Goal: Task Accomplishment & Management: Manage account settings

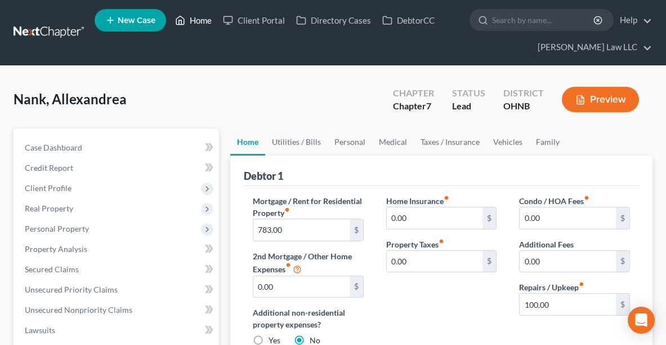
click at [205, 19] on link "Home" at bounding box center [193, 20] width 48 height 20
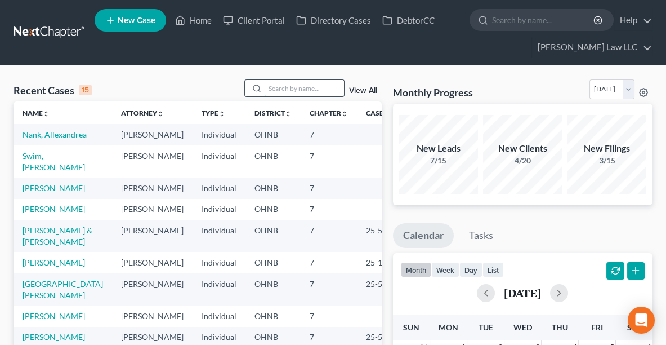
click at [320, 88] on input "search" at bounding box center [304, 88] width 79 height 16
type input "[PERSON_NAME]"
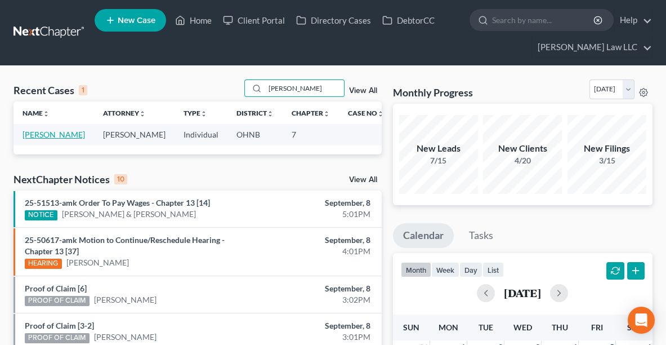
click at [30, 136] on link "[PERSON_NAME]" at bounding box center [54, 134] width 62 height 10
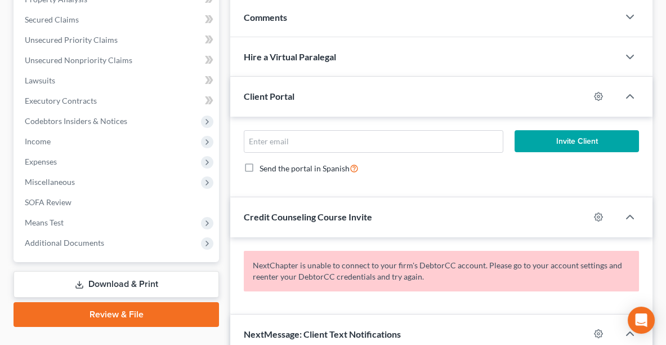
scroll to position [294, 0]
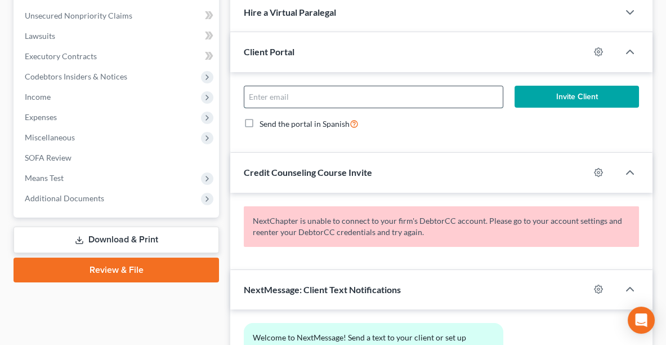
click at [309, 97] on input "email" at bounding box center [373, 96] width 258 height 21
type input "[PERSON_NAME][EMAIL_ADDRESS][DOMAIN_NAME]"
click at [578, 97] on button "Invite Client" at bounding box center [577, 97] width 124 height 23
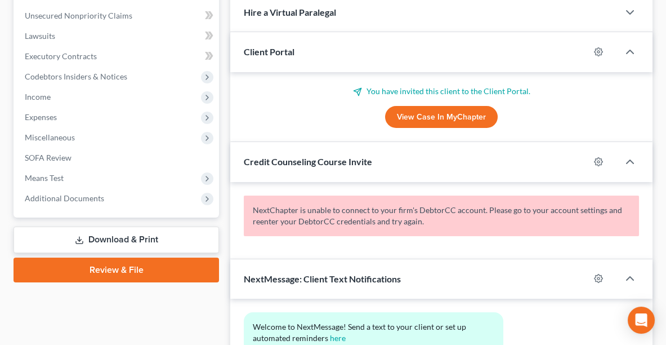
click at [423, 282] on div "NextMessage: Client Text Notifications" at bounding box center [409, 278] width 359 height 39
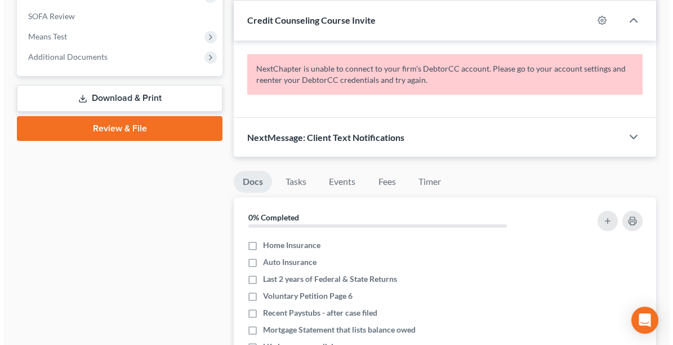
scroll to position [393, 0]
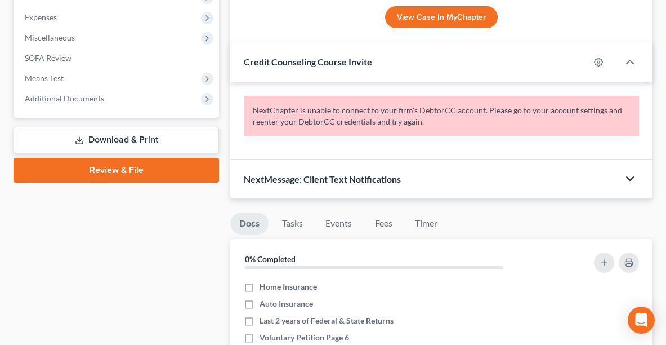
click at [630, 175] on icon "button" at bounding box center [630, 179] width 14 height 14
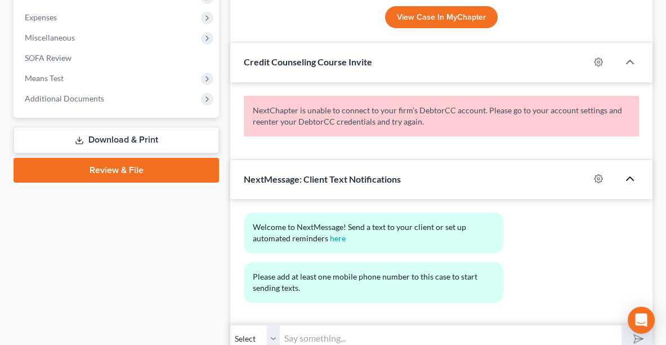
click at [590, 173] on div at bounding box center [603, 178] width 29 height 18
click at [596, 174] on icon "button" at bounding box center [598, 178] width 9 height 9
select select "0"
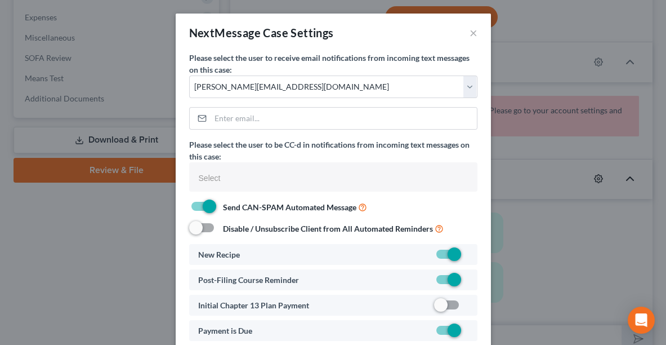
select select
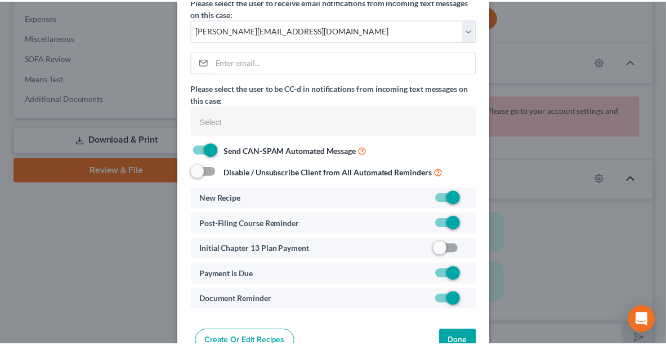
scroll to position [86, 0]
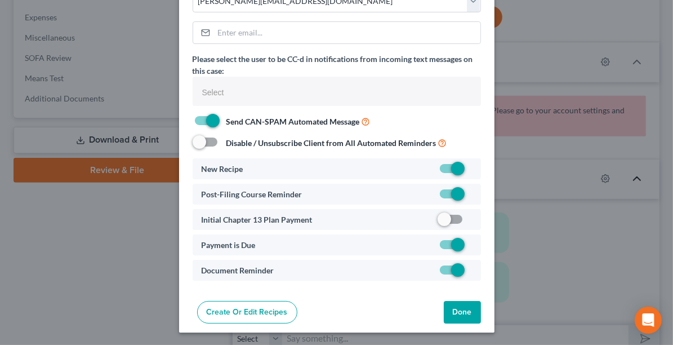
click at [464, 311] on button "Done" at bounding box center [462, 312] width 37 height 23
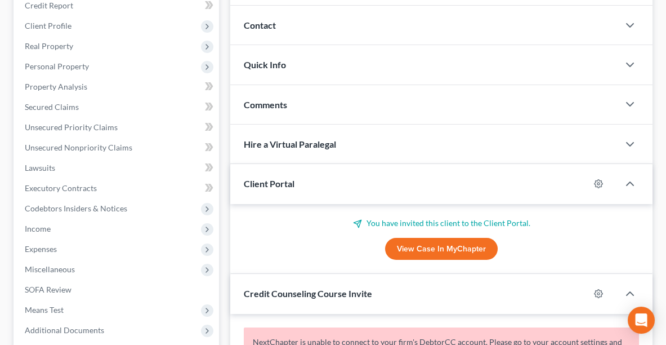
scroll to position [0, 0]
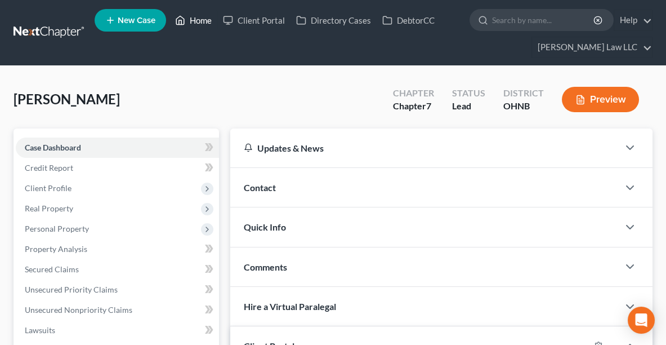
click at [202, 21] on link "Home" at bounding box center [193, 20] width 48 height 20
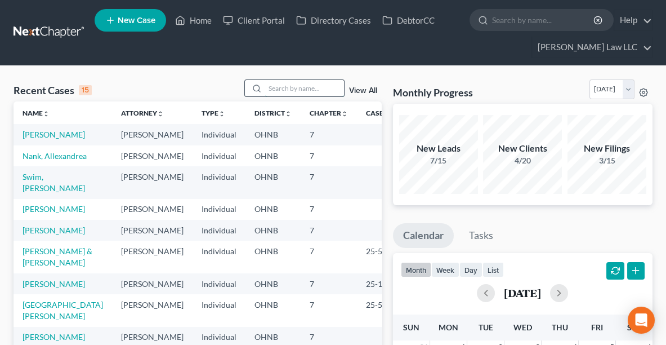
click at [308, 88] on input "search" at bounding box center [304, 88] width 79 height 16
type input "[PERSON_NAME]"
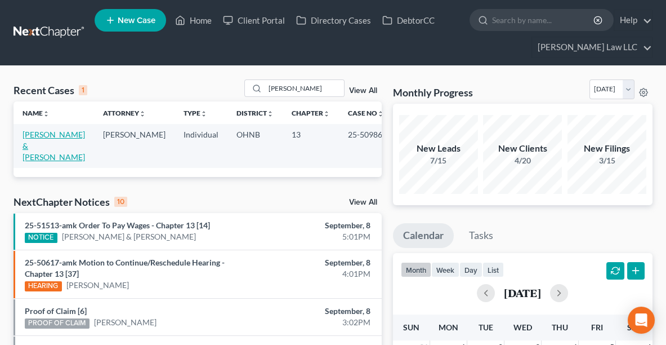
click at [29, 140] on link "[PERSON_NAME] & [PERSON_NAME]" at bounding box center [54, 145] width 62 height 32
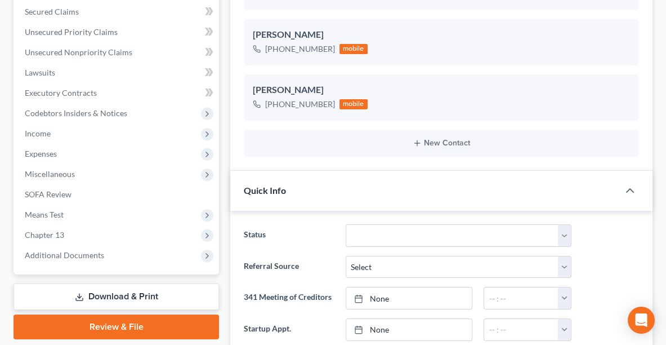
scroll to position [262, 0]
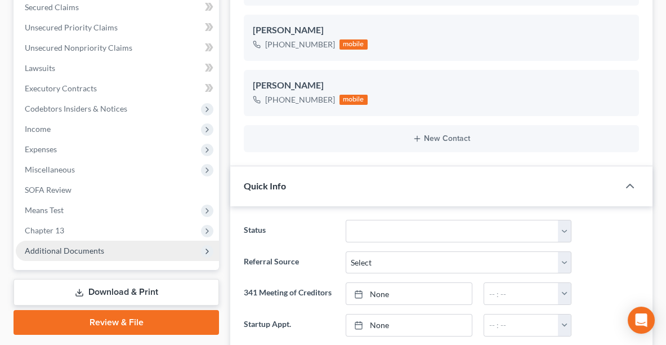
click at [86, 254] on span "Additional Documents" at bounding box center [117, 250] width 203 height 20
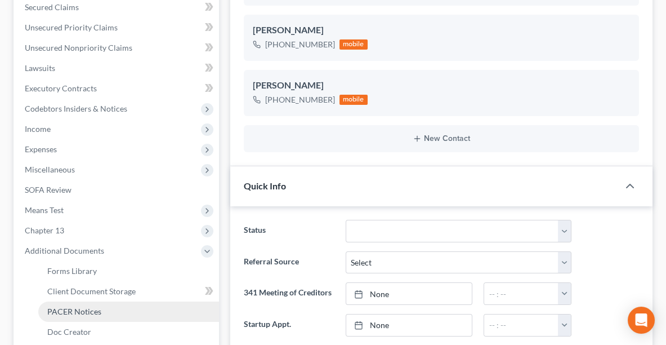
click at [88, 303] on link "PACER Notices" at bounding box center [128, 311] width 181 height 20
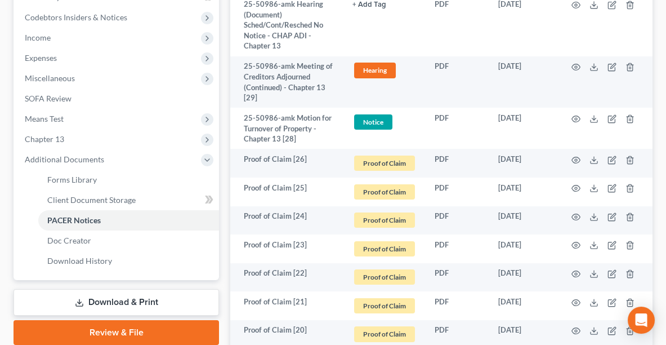
scroll to position [356, 0]
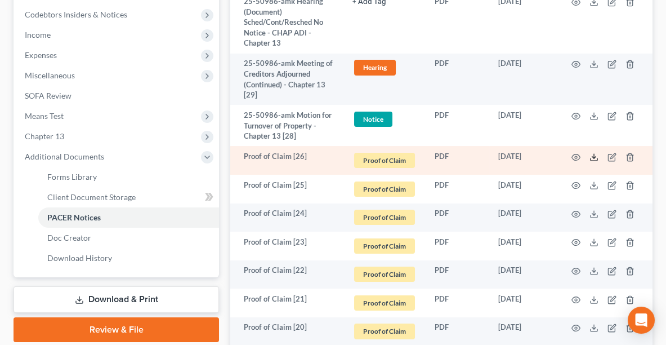
click at [590, 154] on icon at bounding box center [593, 157] width 9 height 9
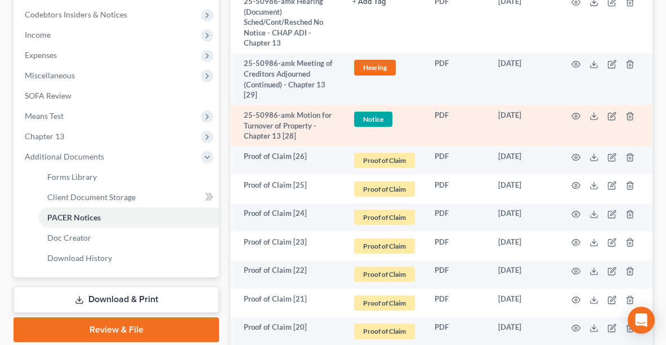
click at [504, 108] on td "[DATE]" at bounding box center [523, 125] width 69 height 41
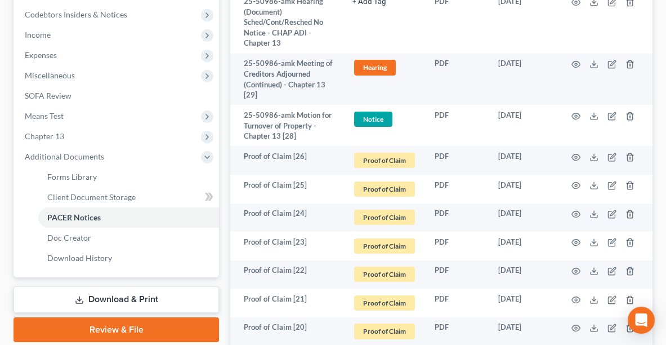
scroll to position [0, 0]
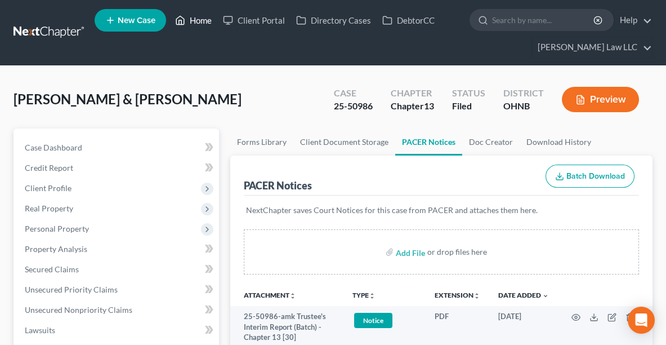
click at [198, 22] on link "Home" at bounding box center [193, 20] width 48 height 20
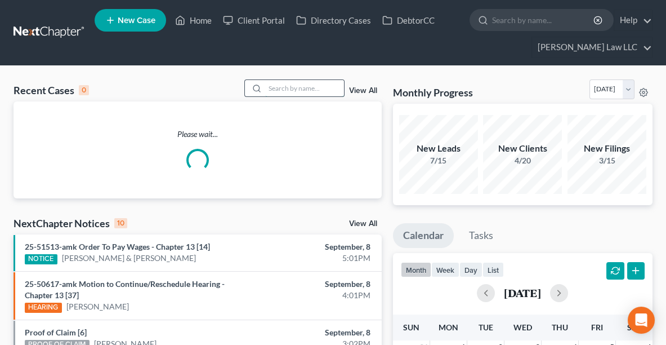
click at [297, 88] on input "search" at bounding box center [304, 88] width 79 height 16
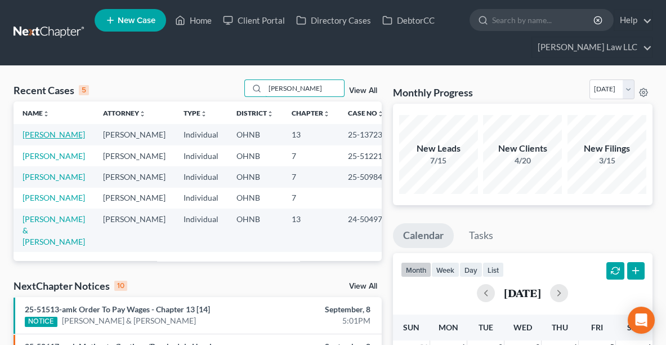
type input "[PERSON_NAME]"
click at [60, 131] on link "[PERSON_NAME]" at bounding box center [54, 134] width 62 height 10
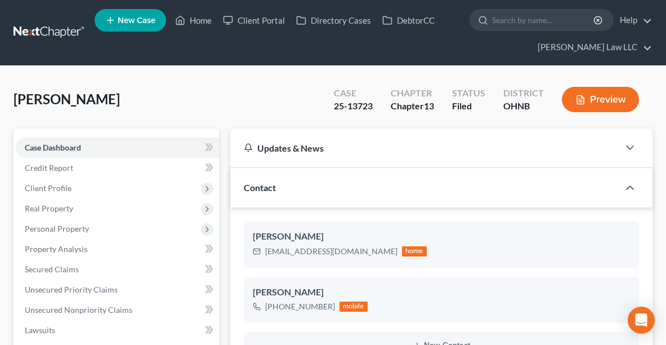
scroll to position [16, 0]
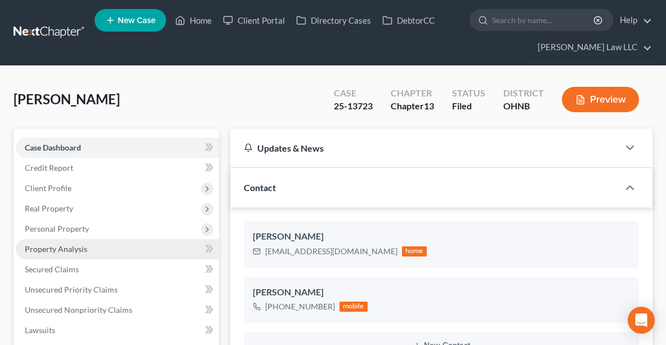
click at [40, 251] on span "Property Analysis" at bounding box center [56, 249] width 62 height 10
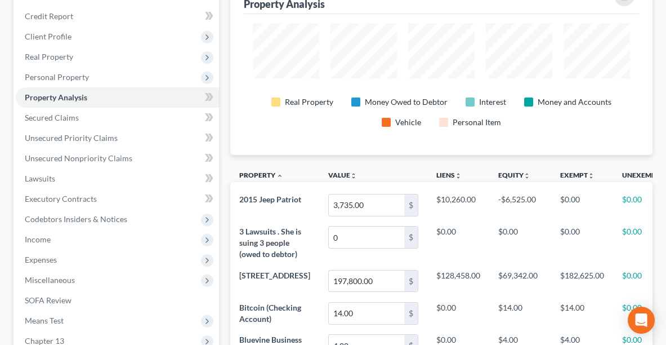
scroll to position [147, 0]
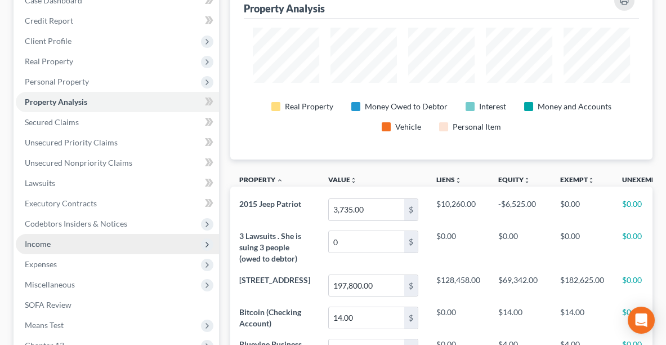
click at [33, 245] on span "Income" at bounding box center [38, 244] width 26 height 10
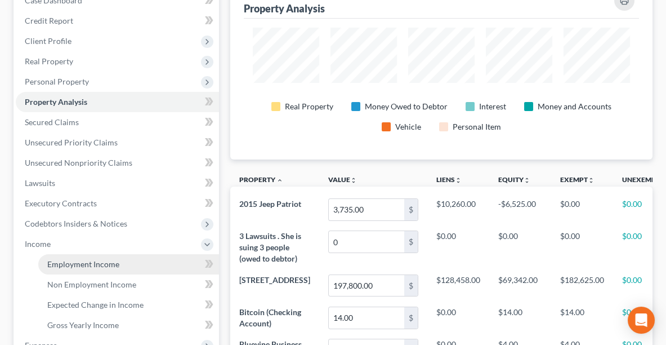
click at [79, 262] on span "Employment Income" at bounding box center [83, 264] width 72 height 10
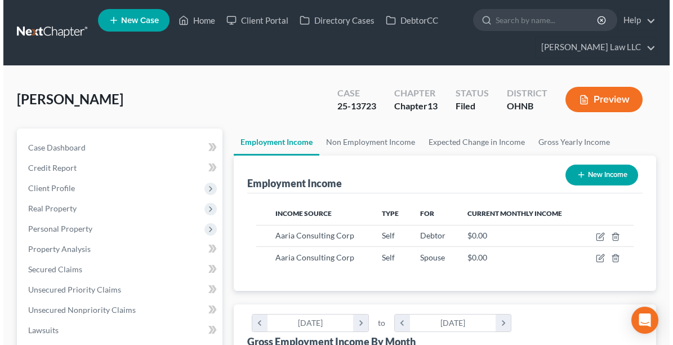
scroll to position [188, 399]
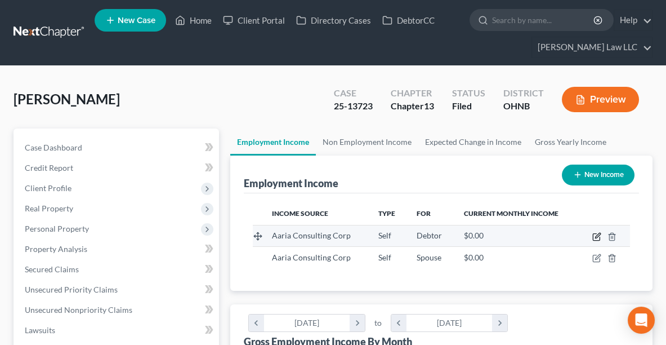
click at [596, 233] on icon "button" at bounding box center [596, 236] width 9 height 9
select select "1"
select select "36"
select select "0"
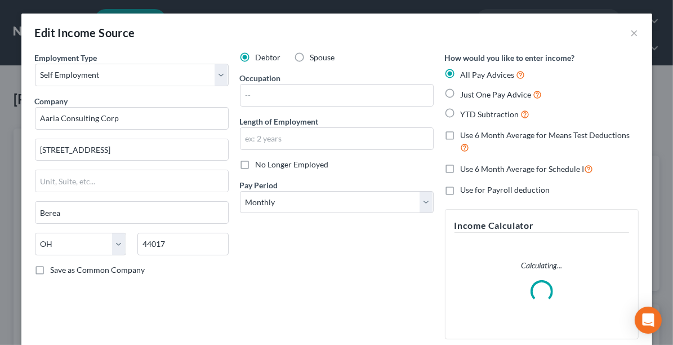
scroll to position [190, 404]
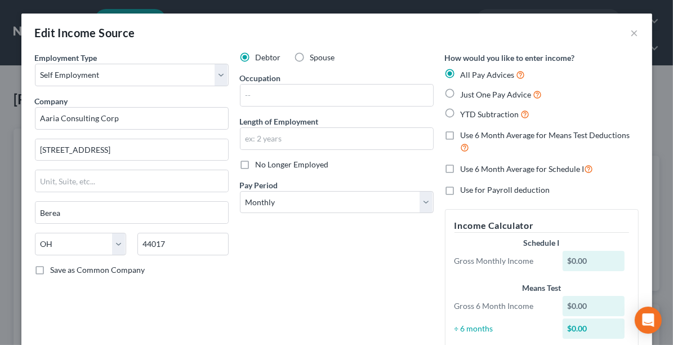
click at [473, 93] on span "Just One Pay Advice" at bounding box center [495, 95] width 71 height 10
click at [472, 93] on input "Just One Pay Advice" at bounding box center [468, 91] width 7 height 7
radio input "true"
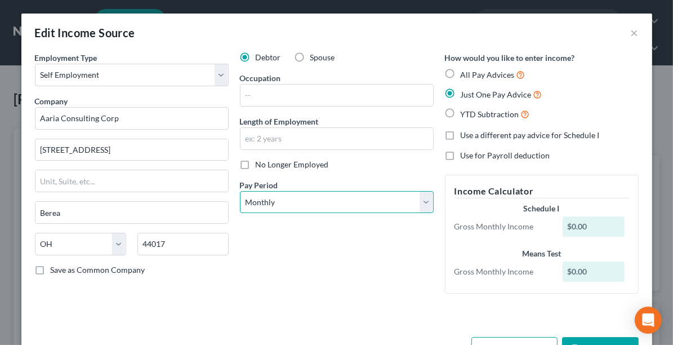
click at [314, 205] on select "Select Monthly Twice Monthly Every Other Week Weekly" at bounding box center [337, 202] width 194 height 23
click at [240, 191] on select "Select Monthly Twice Monthly Every Other Week Weekly" at bounding box center [337, 202] width 194 height 23
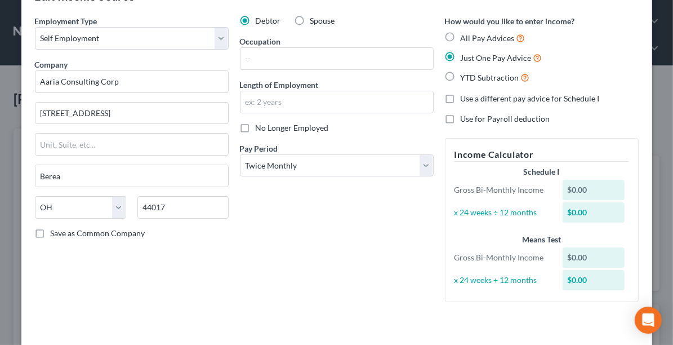
scroll to position [82, 0]
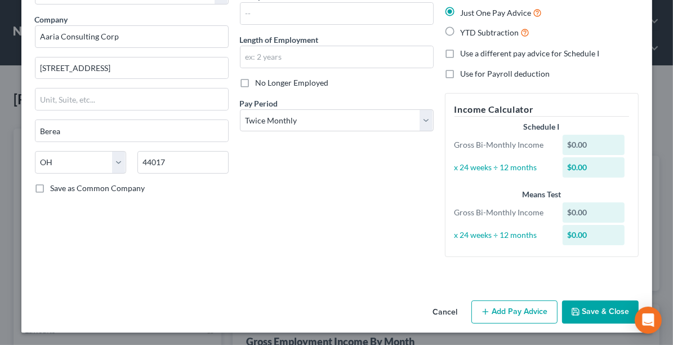
click at [496, 308] on button "Add Pay Advice" at bounding box center [514, 312] width 86 height 24
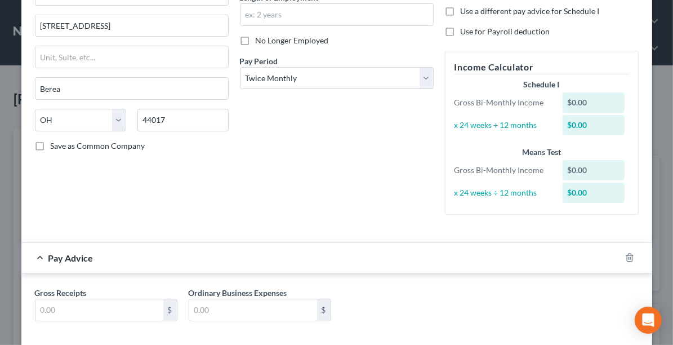
scroll to position [169, 0]
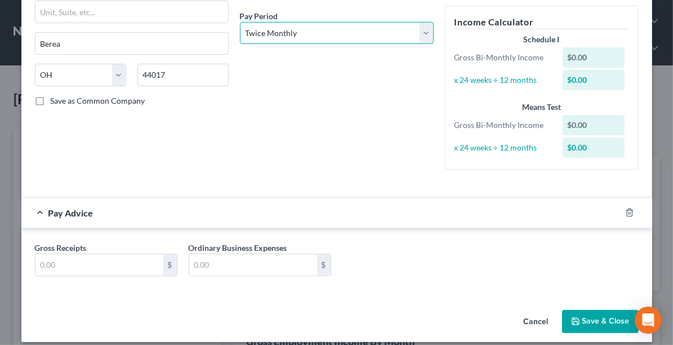
click at [302, 34] on select "Select Monthly Twice Monthly Every Other Week Weekly" at bounding box center [337, 33] width 194 height 23
select select "0"
click at [240, 22] on select "Select Monthly Twice Monthly Every Other Week Weekly" at bounding box center [337, 33] width 194 height 23
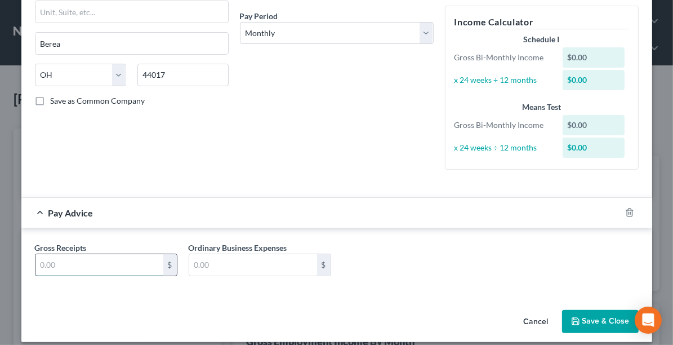
click at [94, 266] on input "text" at bounding box center [99, 264] width 128 height 21
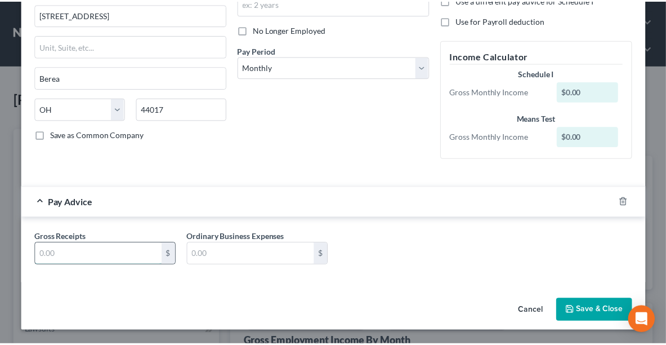
scroll to position [132, 0]
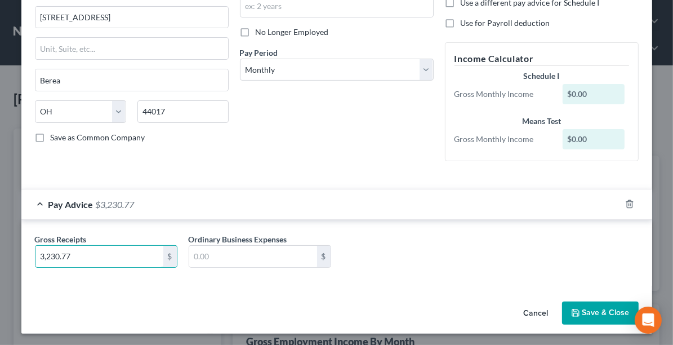
type input "3,230.77"
click at [239, 254] on input "text" at bounding box center [253, 255] width 128 height 21
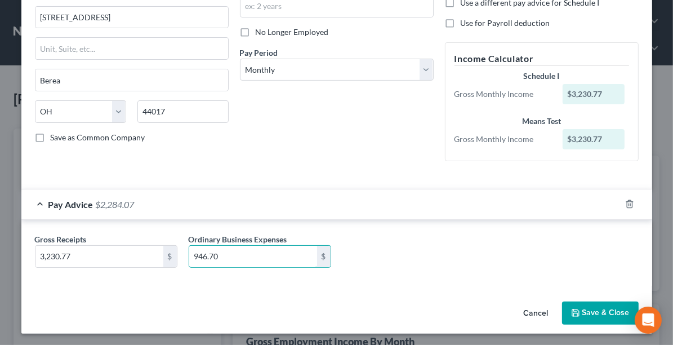
type input "946.70"
click at [602, 304] on button "Save & Close" at bounding box center [600, 313] width 77 height 24
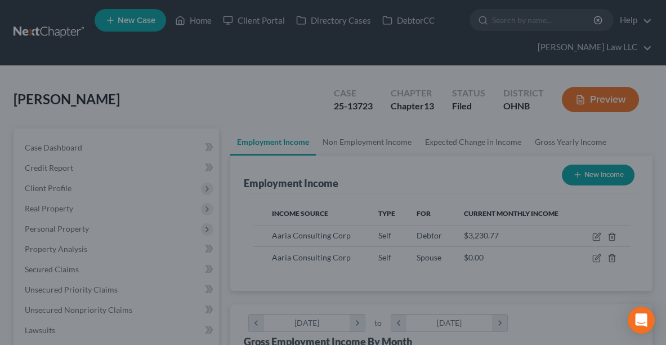
scroll to position [562730, 562519]
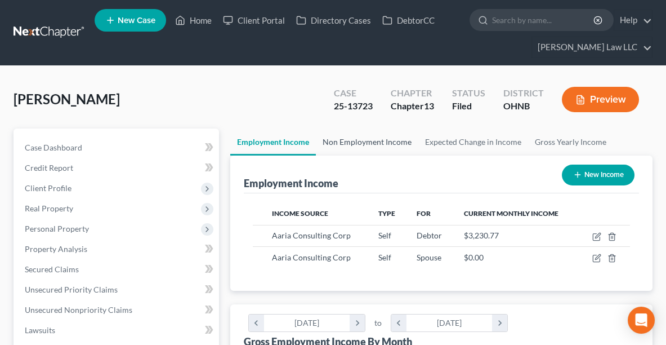
click at [383, 137] on link "Non Employment Income" at bounding box center [367, 141] width 102 height 27
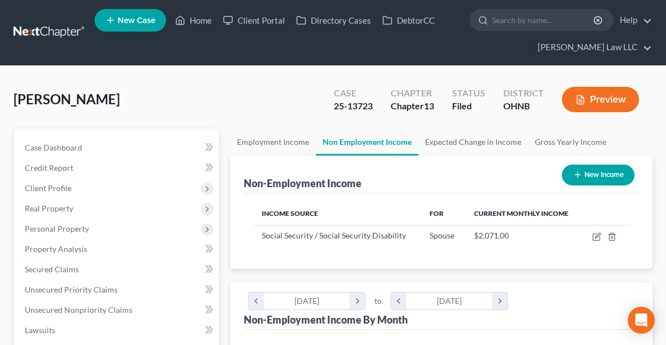
scroll to position [188, 399]
drag, startPoint x: 378, startPoint y: 106, endPoint x: 332, endPoint y: 113, distance: 47.2
click at [332, 113] on div "Case 25-13723" at bounding box center [353, 100] width 57 height 33
copy div "25-13723"
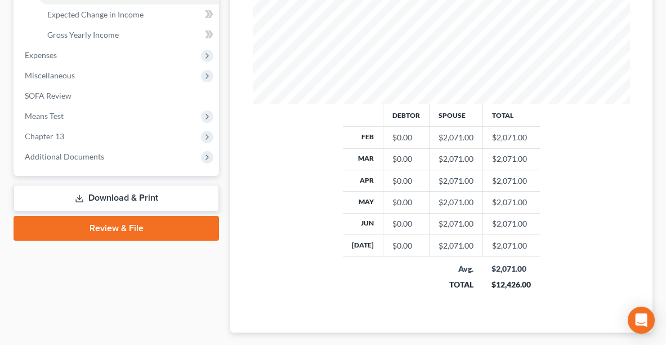
scroll to position [440, 0]
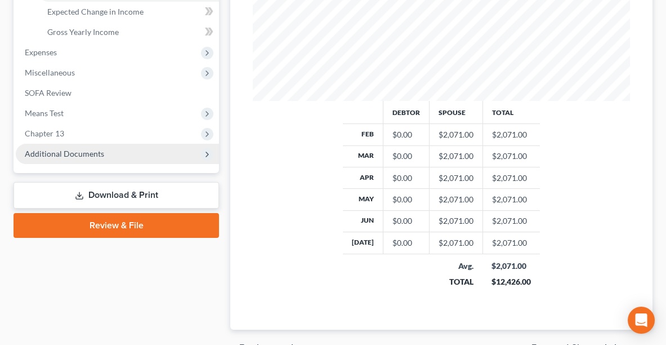
click at [101, 150] on span "Additional Documents" at bounding box center [64, 154] width 79 height 10
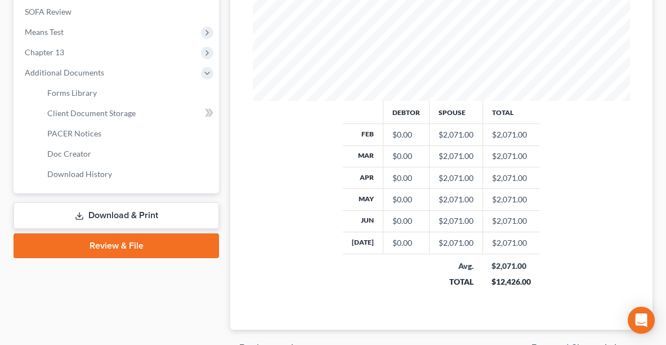
click at [135, 217] on link "Download & Print" at bounding box center [116, 215] width 205 height 26
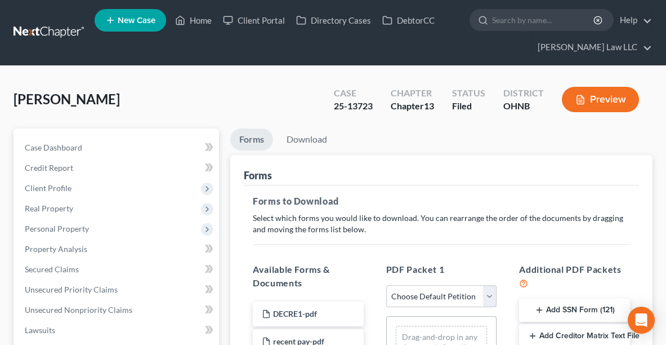
click at [450, 296] on select "Choose Default Petition PDF Packet Complete Bankruptcy Petition (all forms and …" at bounding box center [441, 296] width 111 height 23
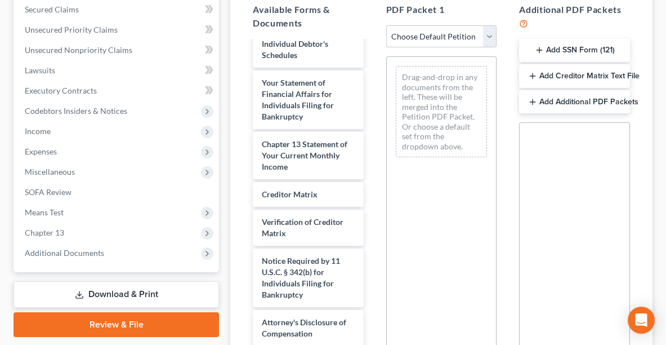
scroll to position [499, 0]
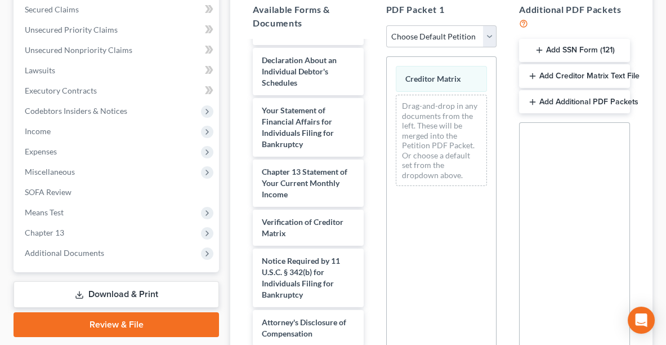
scroll to position [393, 0]
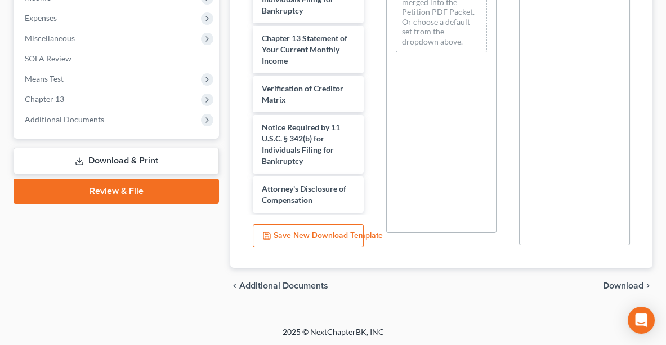
click at [615, 284] on span "Download" at bounding box center [623, 285] width 41 height 9
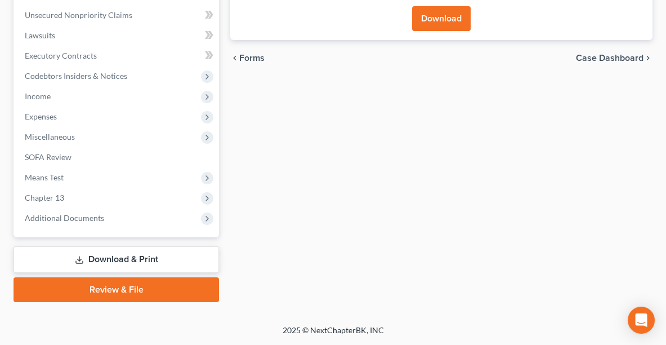
scroll to position [292, 0]
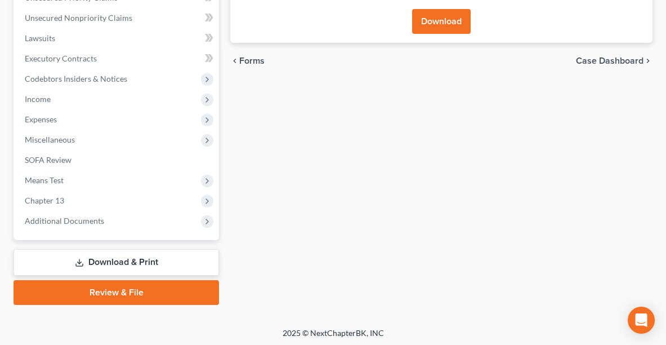
click at [440, 14] on button "Download" at bounding box center [441, 21] width 59 height 25
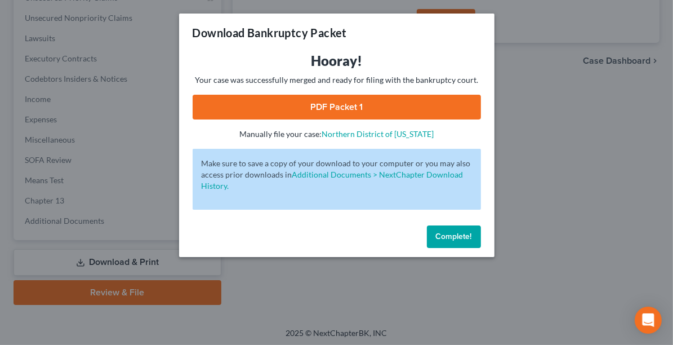
click at [354, 113] on link "PDF Packet 1" at bounding box center [337, 107] width 288 height 25
click at [459, 241] on button "Complete!" at bounding box center [454, 236] width 54 height 23
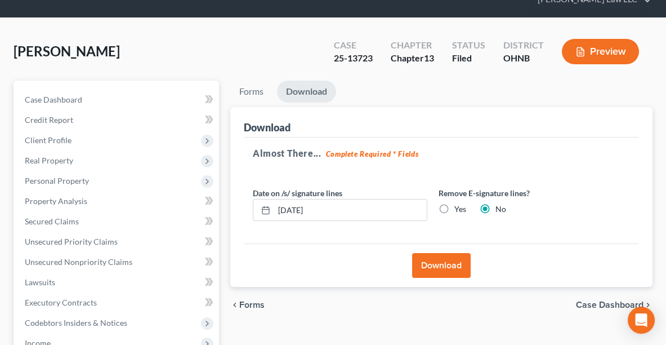
scroll to position [50, 0]
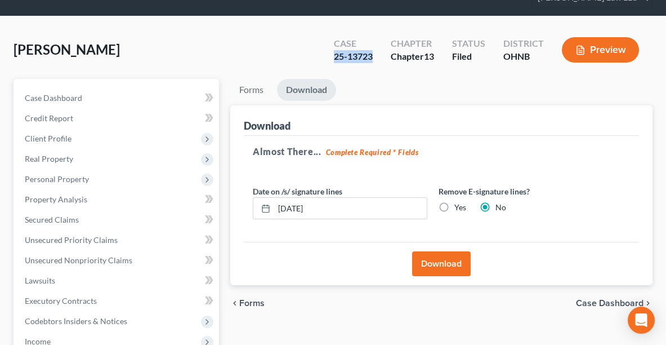
drag, startPoint x: 373, startPoint y: 56, endPoint x: 326, endPoint y: 56, distance: 47.3
click at [326, 56] on div "Case 25-13723" at bounding box center [353, 50] width 57 height 33
copy div "25-13723"
drag, startPoint x: 623, startPoint y: 46, endPoint x: 643, endPoint y: 35, distance: 22.7
click at [640, 47] on div "[PERSON_NAME] Upgraded Case 25-13723 Chapter Chapter 13 Status [GEOGRAPHIC_DATA…" at bounding box center [333, 292] width 666 height 553
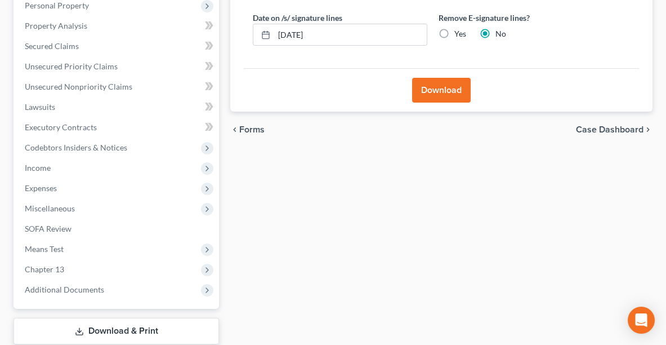
scroll to position [231, 0]
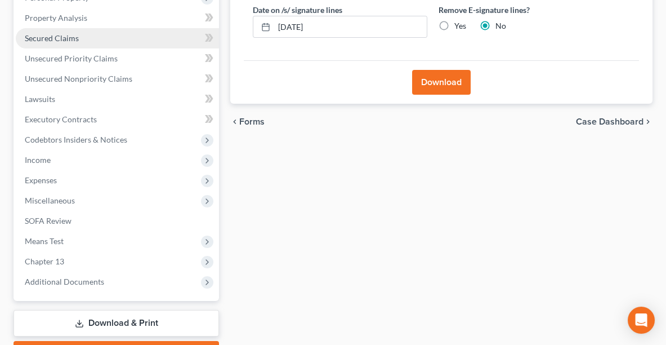
click at [84, 37] on link "Secured Claims" at bounding box center [117, 38] width 203 height 20
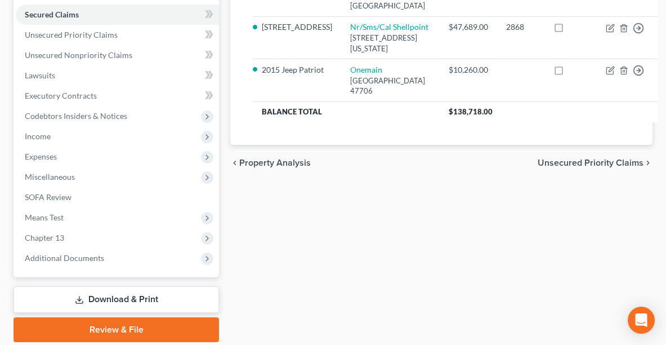
scroll to position [281, 0]
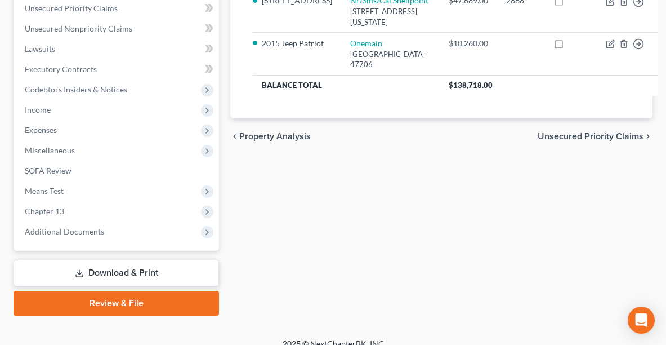
click at [109, 270] on link "Download & Print" at bounding box center [116, 273] width 205 height 26
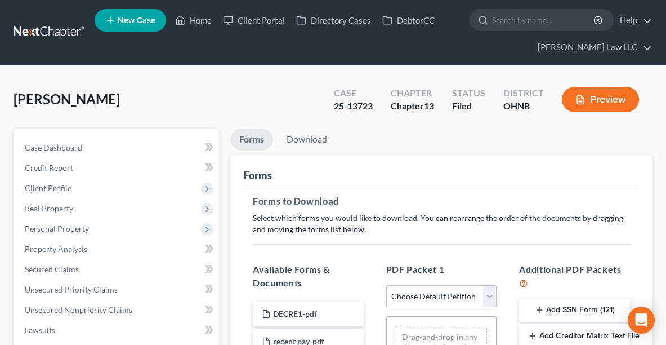
click at [447, 296] on select "Choose Default Petition PDF Packet Complete Bankruptcy Petition (all forms and …" at bounding box center [441, 296] width 111 height 23
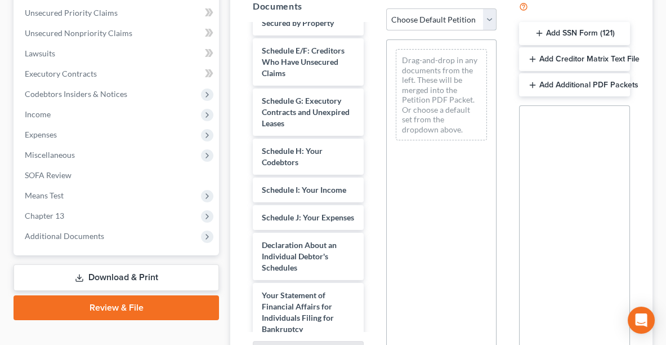
scroll to position [281, 0]
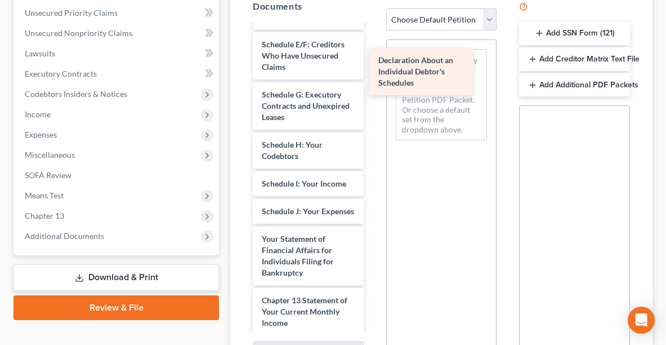
drag, startPoint x: 347, startPoint y: 208, endPoint x: 431, endPoint y: 61, distance: 168.7
click at [373, 61] on div "Declaration About an Individual Debtor's Schedules DECRE1-pdf recent pay-pdf Ab…" at bounding box center [308, 123] width 129 height 758
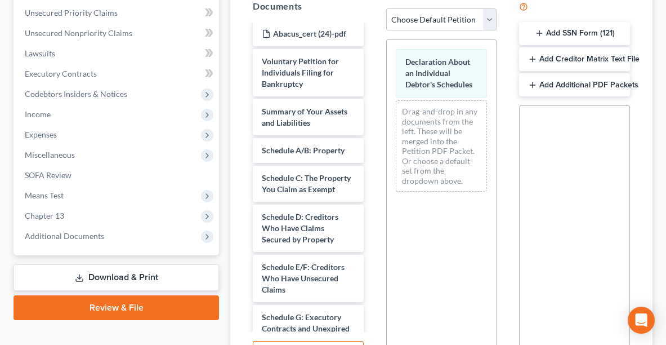
scroll to position [59, 0]
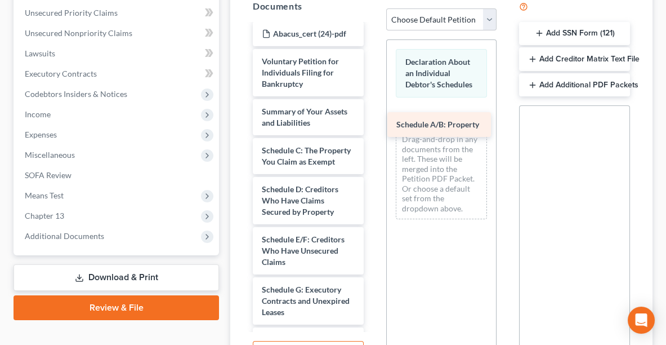
drag, startPoint x: 320, startPoint y: 151, endPoint x: 456, endPoint y: 128, distance: 137.6
click at [373, 128] on div "Schedule A/B: Property DECRE1-pdf recent pay-pdf Abacus_cert (24)-pdf Voluntary…" at bounding box center [308, 331] width 129 height 730
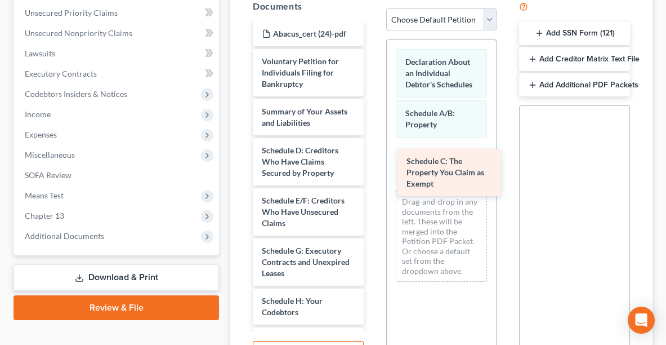
drag, startPoint x: 312, startPoint y: 158, endPoint x: 458, endPoint y: 171, distance: 146.4
click at [373, 171] on div "Schedule C: The Property You Claim as Exempt DECRE1-pdf recent pay-pdf Abacus_c…" at bounding box center [308, 311] width 129 height 691
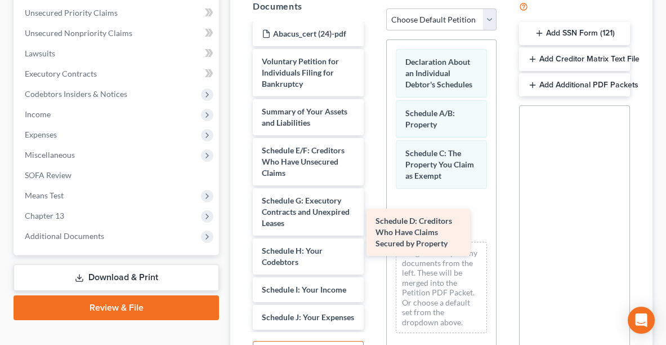
drag, startPoint x: 324, startPoint y: 158, endPoint x: 438, endPoint y: 231, distance: 135.2
click at [373, 231] on div "Schedule D: Creditors Who Have Claims Secured by Property DECRE1-pdf recent pay…" at bounding box center [308, 286] width 129 height 641
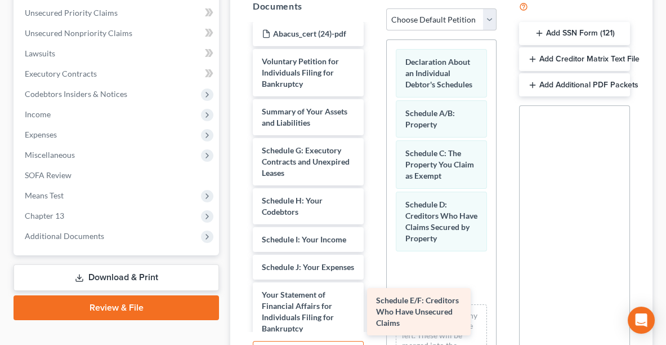
drag, startPoint x: 321, startPoint y: 157, endPoint x: 438, endPoint y: 310, distance: 192.8
click at [373, 310] on div "Schedule E/F: Creditors Who Have Unsecured Claims DECRE1-pdf recent pay-pdf Aba…" at bounding box center [308, 261] width 129 height 591
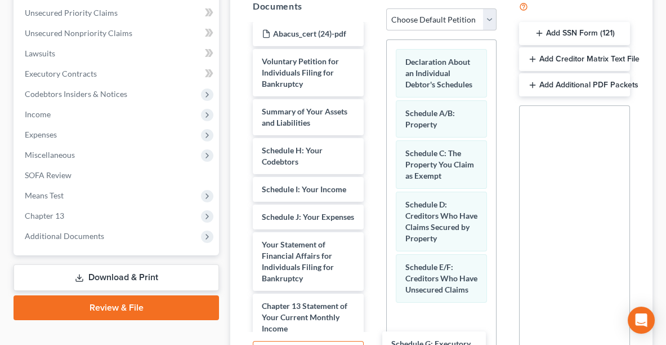
drag, startPoint x: 321, startPoint y: 170, endPoint x: 450, endPoint y: 364, distance: 232.9
click at [450, 344] on html "Home New Case Client Portal Directory Cases DebtorCC [PERSON_NAME] Law LLC [PER…" at bounding box center [333, 93] width 666 height 739
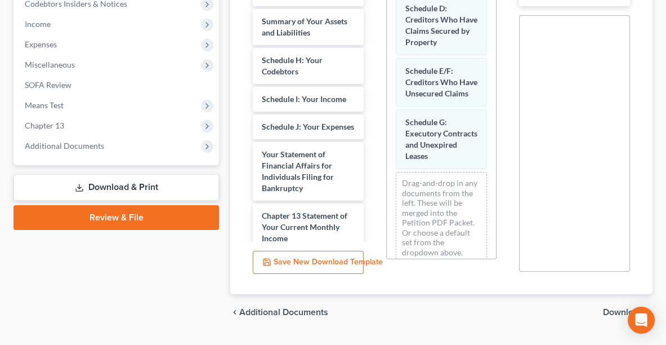
scroll to position [105, 0]
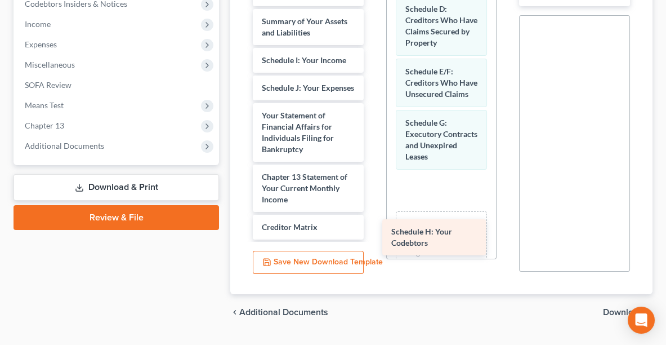
drag, startPoint x: 318, startPoint y: 69, endPoint x: 438, endPoint y: 235, distance: 204.8
click at [373, 235] on div "Schedule H: Your Codebtors DECRE1-pdf recent pay-pdf Abacus_cert (24)-pdf Volun…" at bounding box center [308, 127] width 129 height 502
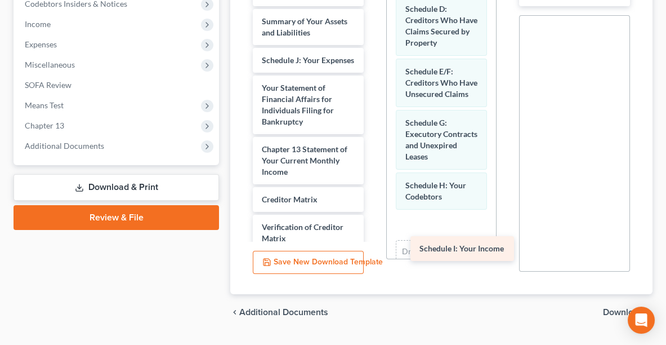
drag, startPoint x: 305, startPoint y: 61, endPoint x: 461, endPoint y: 252, distance: 246.8
click at [373, 252] on div "Schedule I: Your Income DECRE1-pdf recent pay-pdf Abacus_cert (24)-pdf Voluntar…" at bounding box center [308, 113] width 129 height 475
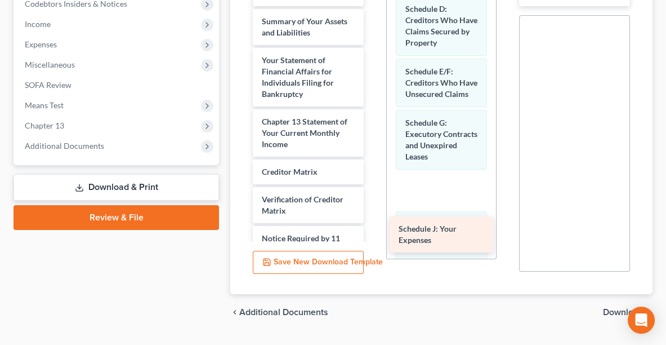
drag, startPoint x: 315, startPoint y: 64, endPoint x: 451, endPoint y: 230, distance: 214.8
click at [373, 230] on div "Schedule J: Your Expenses DECRE1-pdf recent pay-pdf Abacus_cert (24)-pdf Volunt…" at bounding box center [308, 99] width 129 height 447
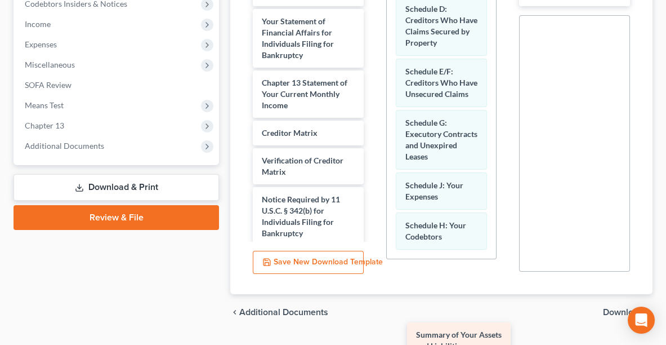
drag, startPoint x: 321, startPoint y: 17, endPoint x: 476, endPoint y: 332, distance: 350.9
click at [373, 284] on div "Summary of Your Assets and Liabilities DECRE1-pdf recent pay-pdf Abacus_cert (2…" at bounding box center [308, 80] width 129 height 408
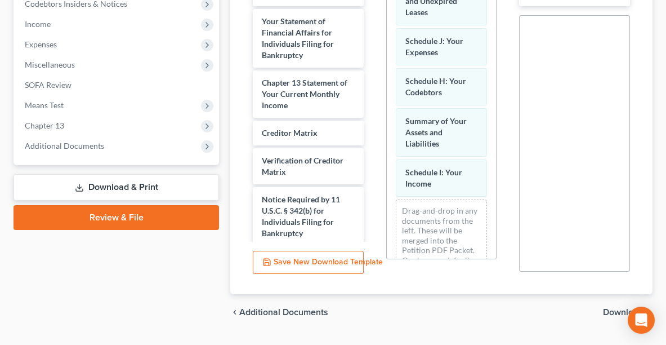
scroll to position [285, 0]
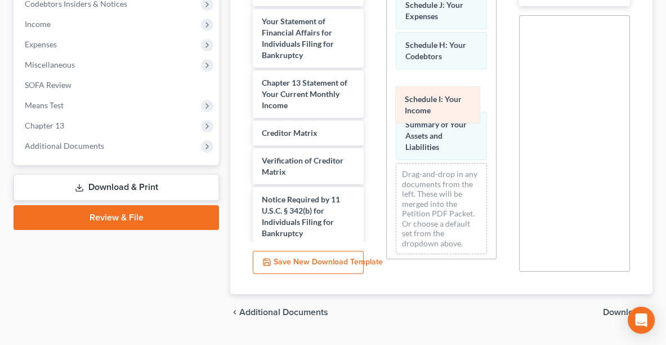
drag, startPoint x: 437, startPoint y: 161, endPoint x: 437, endPoint y: 100, distance: 60.8
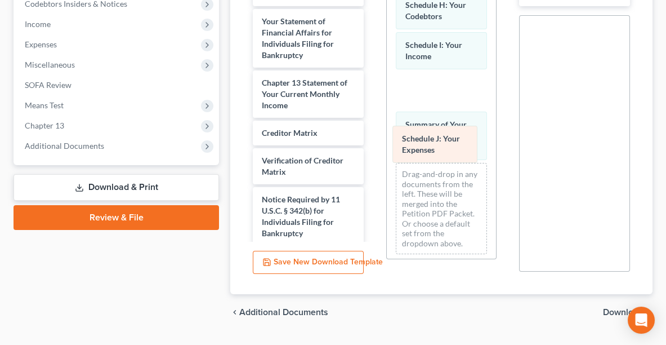
drag, startPoint x: 436, startPoint y: 37, endPoint x: 433, endPoint y: 143, distance: 106.4
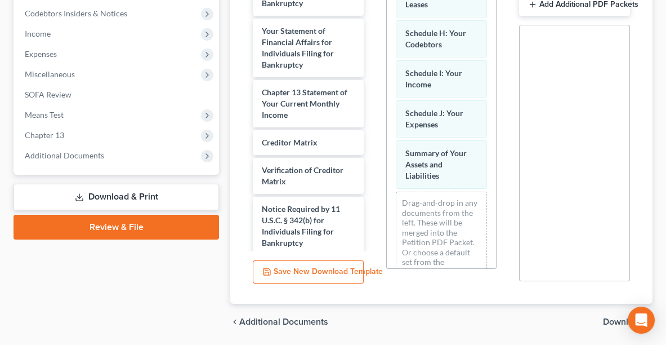
scroll to position [317, 0]
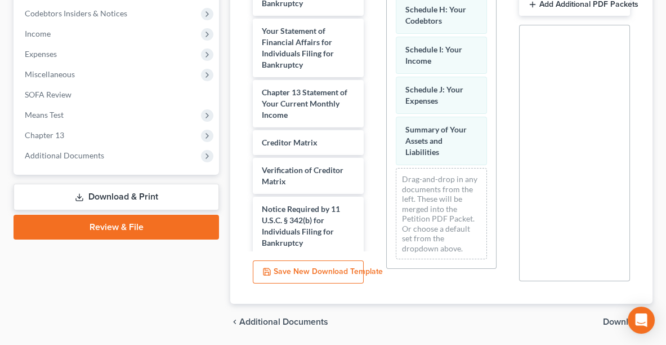
click at [606, 320] on span "Download" at bounding box center [623, 321] width 41 height 9
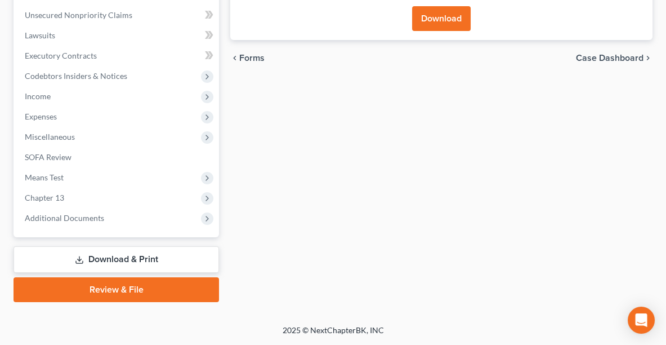
scroll to position [292, 0]
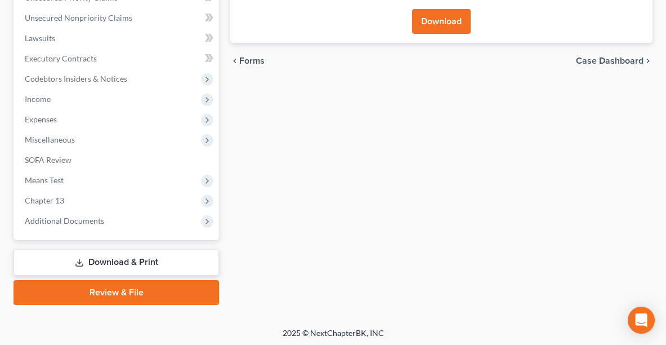
click at [433, 19] on button "Download" at bounding box center [441, 21] width 59 height 25
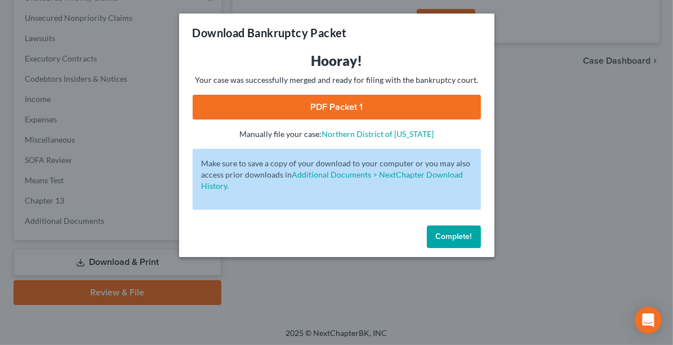
click at [401, 104] on link "PDF Packet 1" at bounding box center [337, 107] width 288 height 25
click at [460, 243] on button "Complete!" at bounding box center [454, 236] width 54 height 23
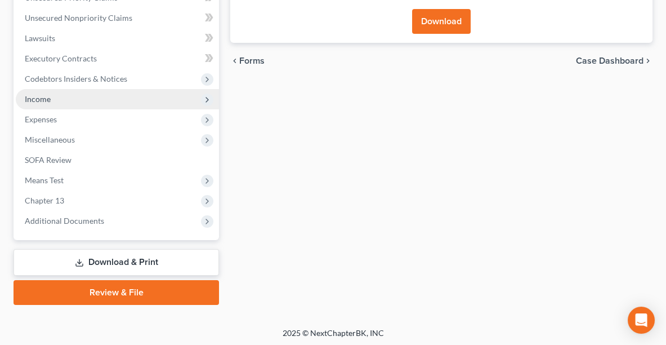
click at [50, 91] on span "Income" at bounding box center [117, 99] width 203 height 20
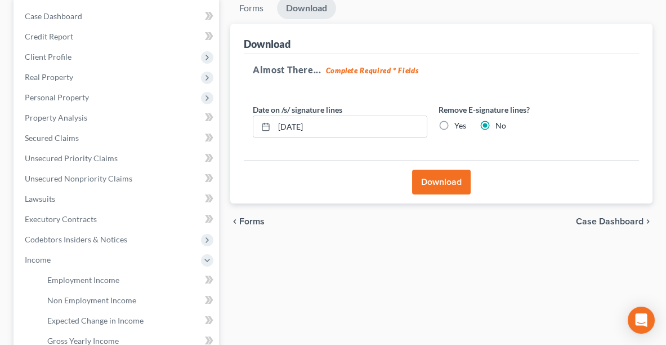
scroll to position [175, 0]
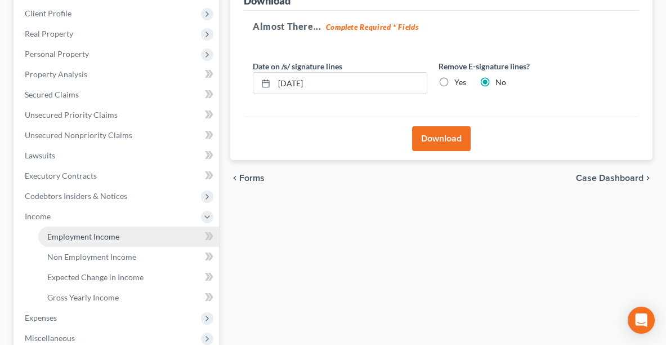
click at [106, 234] on span "Employment Income" at bounding box center [83, 236] width 72 height 10
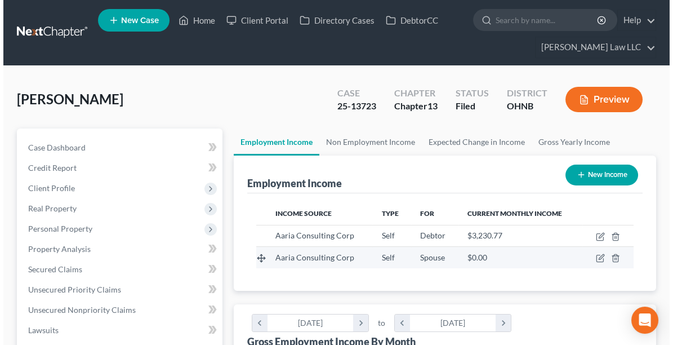
scroll to position [188, 399]
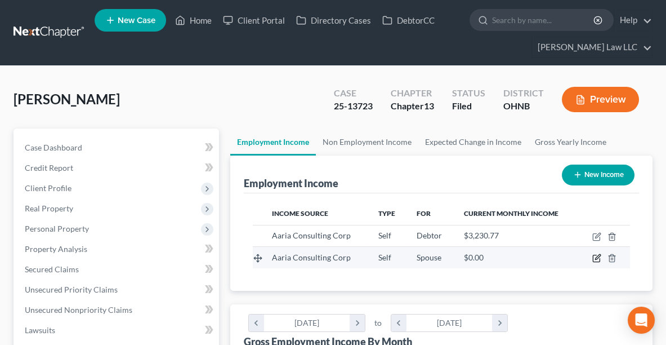
click at [593, 256] on icon "button" at bounding box center [596, 257] width 9 height 9
select select "1"
select select "36"
select select "0"
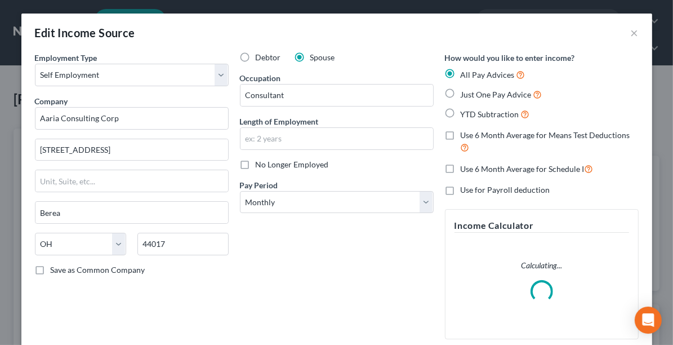
scroll to position [190, 404]
click at [467, 95] on span "Just One Pay Advice" at bounding box center [495, 95] width 71 height 10
click at [467, 95] on input "Just One Pay Advice" at bounding box center [468, 91] width 7 height 7
radio input "true"
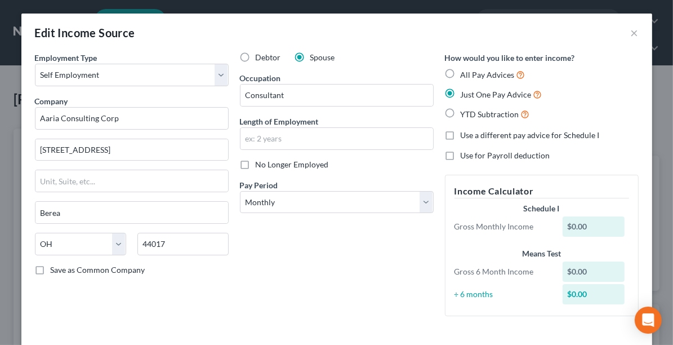
scroll to position [59, 0]
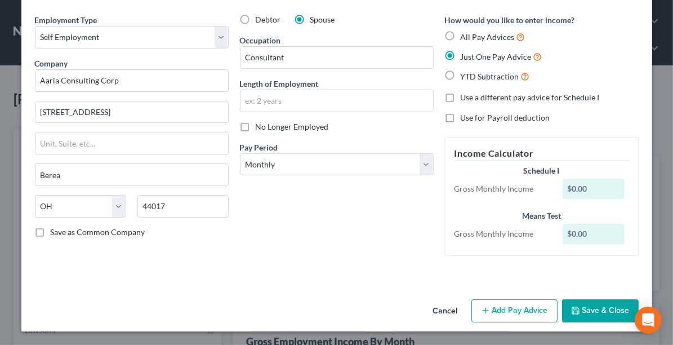
click at [510, 309] on button "Add Pay Advice" at bounding box center [514, 311] width 86 height 24
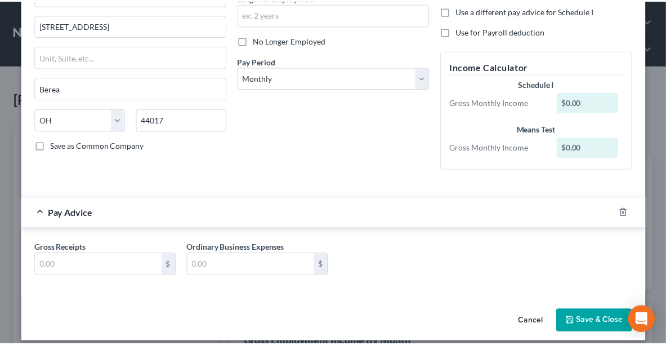
scroll to position [132, 0]
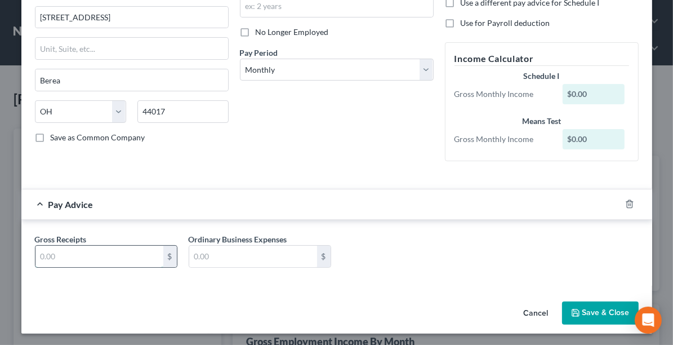
click at [136, 253] on input "text" at bounding box center [99, 255] width 128 height 21
type input "134.78"
click at [587, 306] on button "Save & Close" at bounding box center [600, 313] width 77 height 24
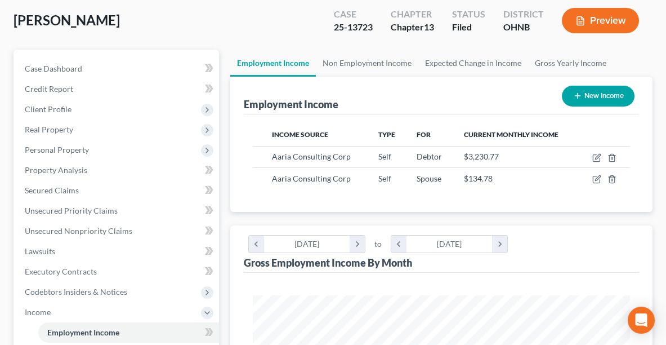
scroll to position [78, 0]
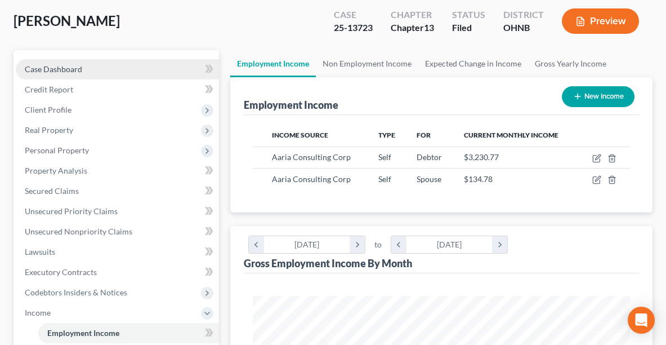
click at [83, 68] on link "Case Dashboard" at bounding box center [117, 69] width 203 height 20
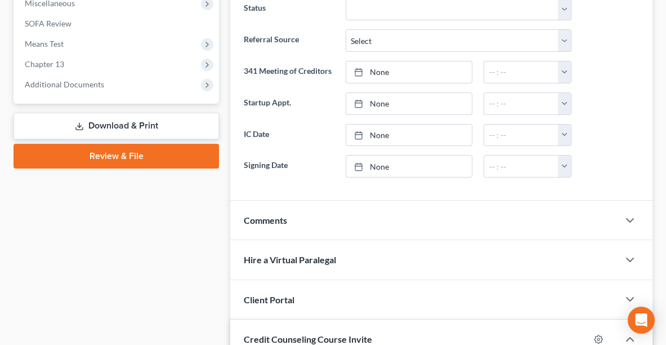
scroll to position [551, 0]
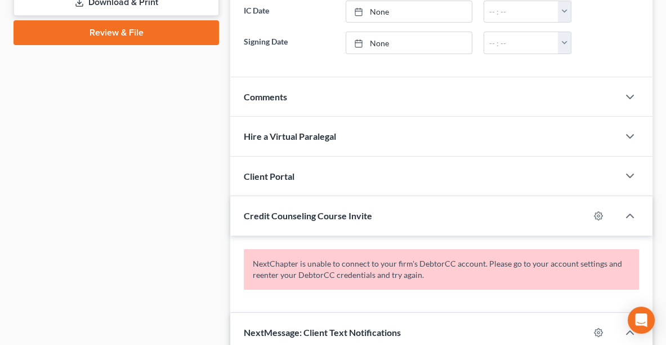
click at [312, 178] on div "Client Portal" at bounding box center [424, 175] width 388 height 39
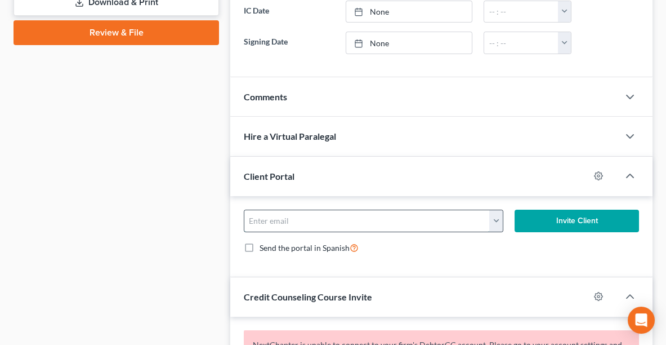
click at [310, 217] on input "email" at bounding box center [366, 220] width 245 height 21
type input "[EMAIL_ADDRESS][DOMAIN_NAME]"
click at [557, 214] on button "Invite Client" at bounding box center [577, 220] width 124 height 23
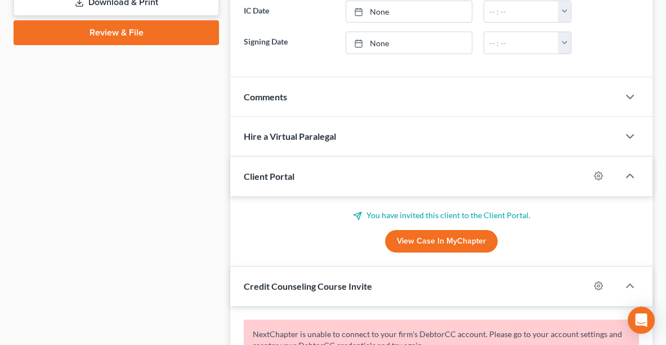
scroll to position [0, 0]
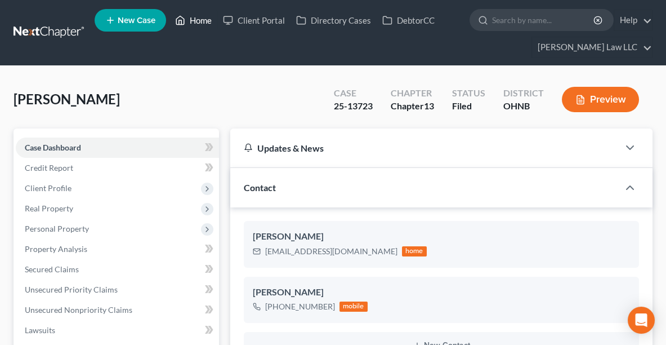
click at [196, 22] on link "Home" at bounding box center [193, 20] width 48 height 20
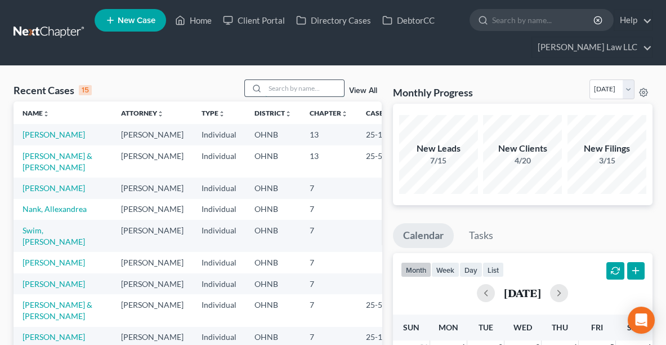
click at [289, 86] on input "search" at bounding box center [304, 88] width 79 height 16
type input "[PERSON_NAME]"
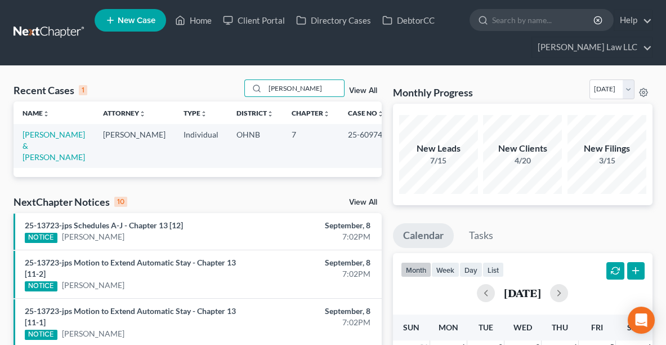
click at [33, 138] on td "[PERSON_NAME] & [PERSON_NAME]" at bounding box center [54, 145] width 80 height 43
click at [31, 133] on link "[PERSON_NAME] & [PERSON_NAME]" at bounding box center [54, 145] width 62 height 32
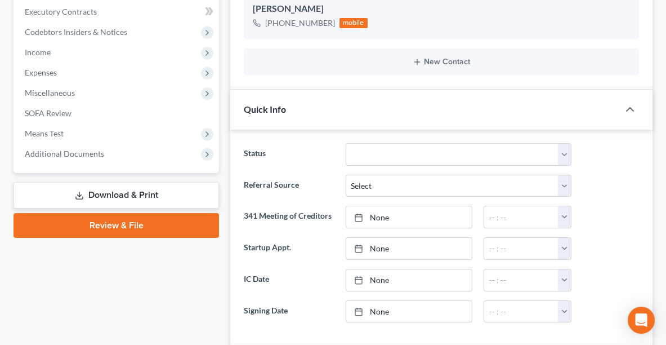
scroll to position [348, 0]
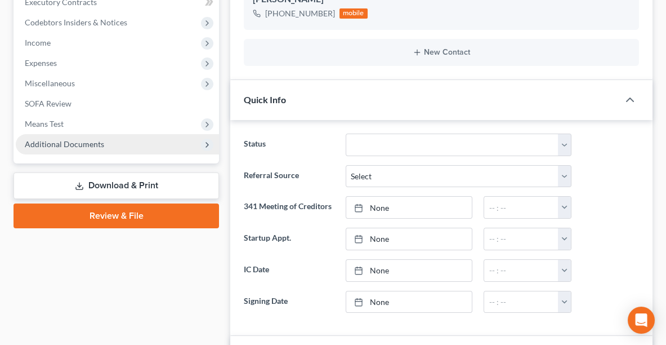
click at [75, 139] on span "Additional Documents" at bounding box center [64, 144] width 79 height 10
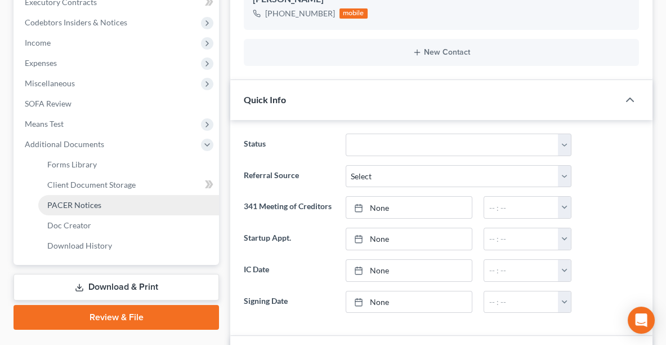
click at [81, 204] on span "PACER Notices" at bounding box center [74, 205] width 54 height 10
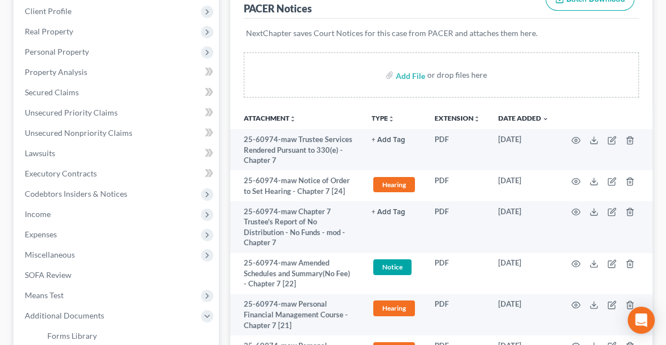
scroll to position [186, 0]
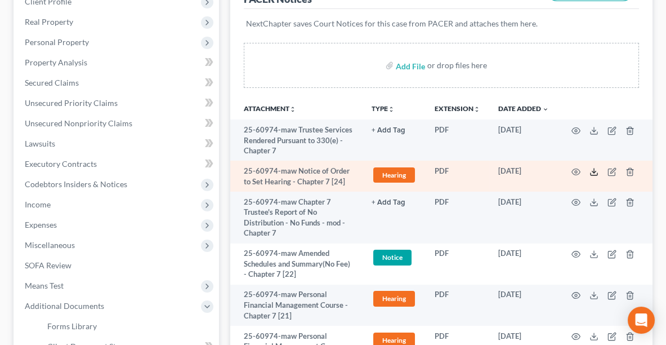
click at [591, 167] on icon at bounding box center [593, 171] width 9 height 9
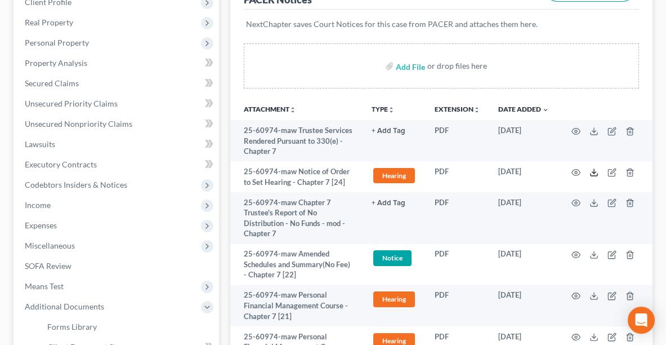
scroll to position [0, 0]
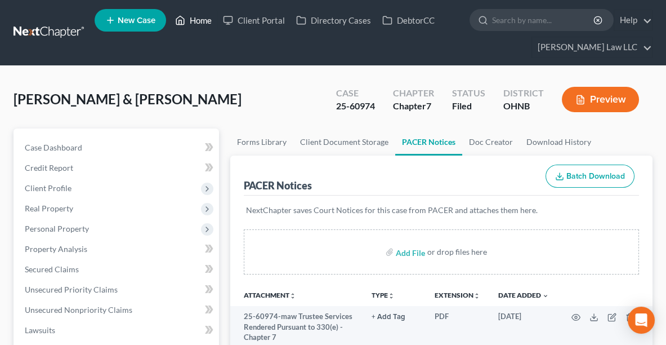
click at [198, 16] on link "Home" at bounding box center [193, 20] width 48 height 20
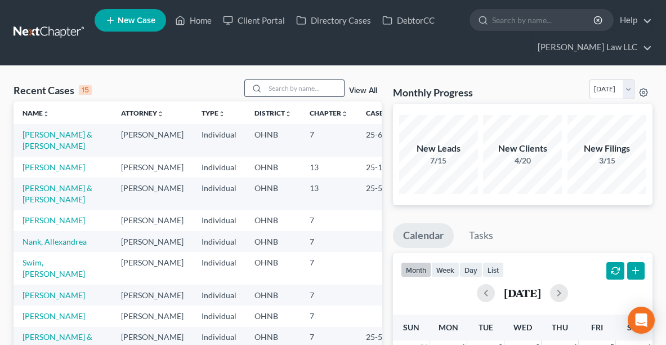
click at [291, 91] on input "search" at bounding box center [304, 88] width 79 height 16
type input "[PERSON_NAME]"
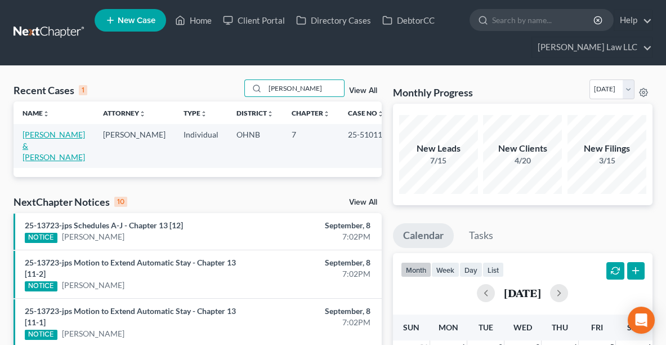
click at [36, 138] on link "[PERSON_NAME] & [PERSON_NAME]" at bounding box center [54, 145] width 62 height 32
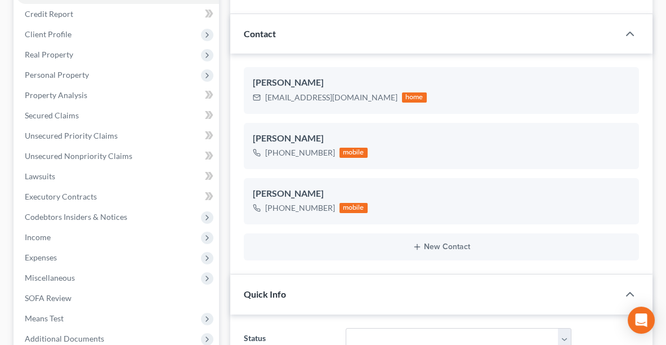
scroll to position [171, 0]
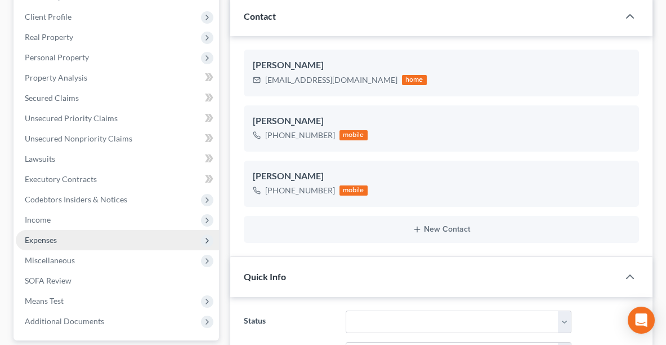
click at [41, 235] on span "Expenses" at bounding box center [41, 240] width 32 height 10
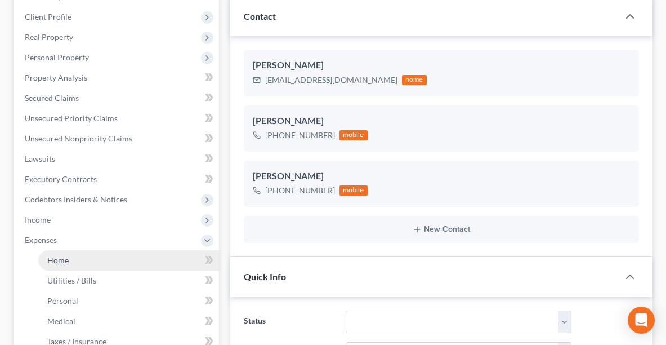
click at [57, 255] on span "Home" at bounding box center [57, 260] width 21 height 10
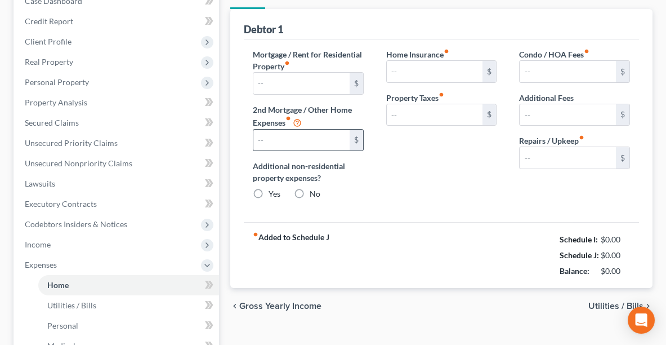
type input "3,581.37"
type input "0.00"
radio input "true"
type input "0.00"
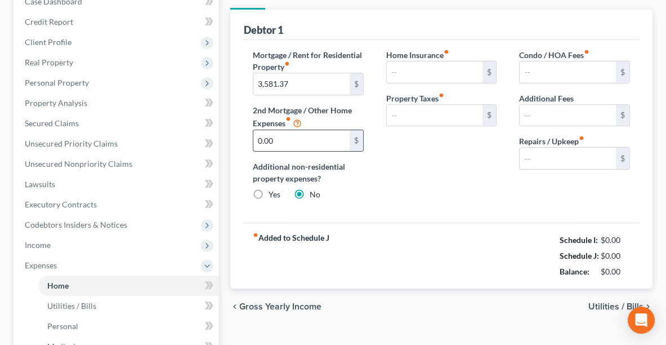
type input "25.00"
type input "0.00"
type input "75.00"
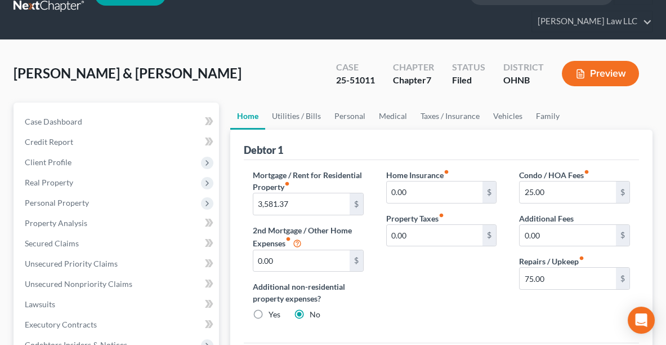
scroll to position [44, 0]
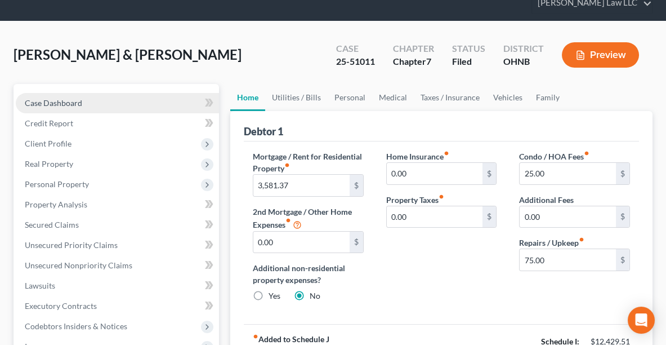
click at [53, 100] on span "Case Dashboard" at bounding box center [53, 103] width 57 height 10
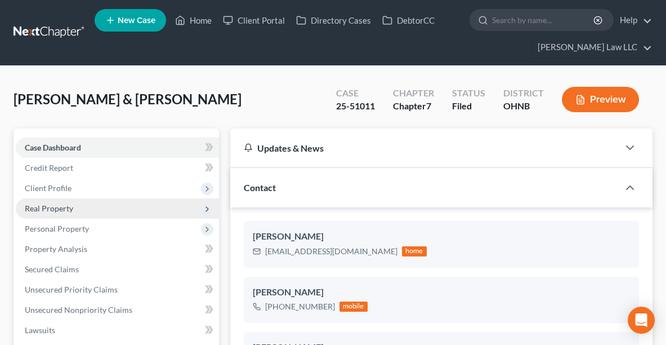
scroll to position [578, 0]
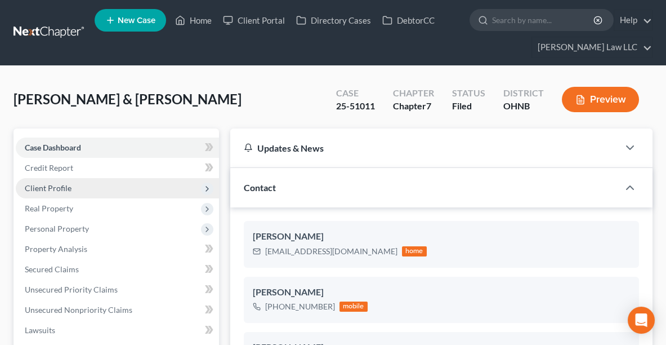
click at [47, 191] on span "Client Profile" at bounding box center [117, 188] width 203 height 20
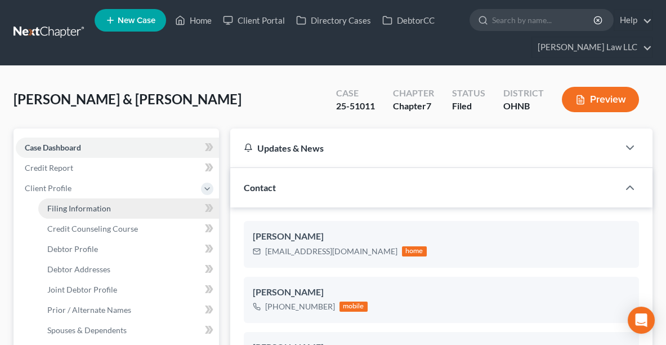
click at [56, 205] on span "Filing Information" at bounding box center [79, 208] width 64 height 10
select select "1"
select select "0"
select select "36"
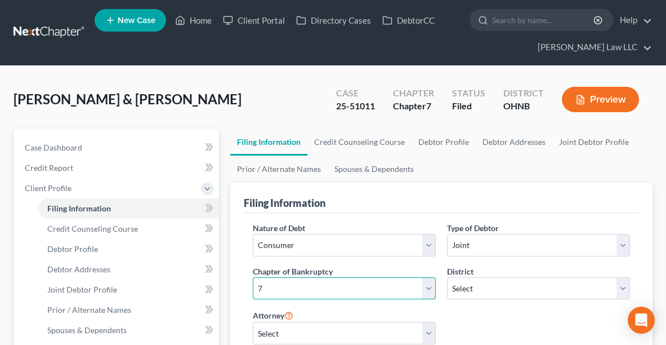
click at [309, 286] on select "Select 7 11 12 13" at bounding box center [344, 288] width 183 height 23
select select "3"
click at [253, 277] on select "Select 7 11 12 13" at bounding box center [344, 288] width 183 height 23
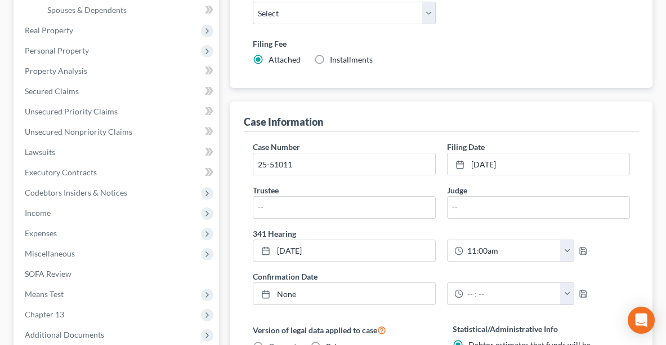
scroll to position [334, 0]
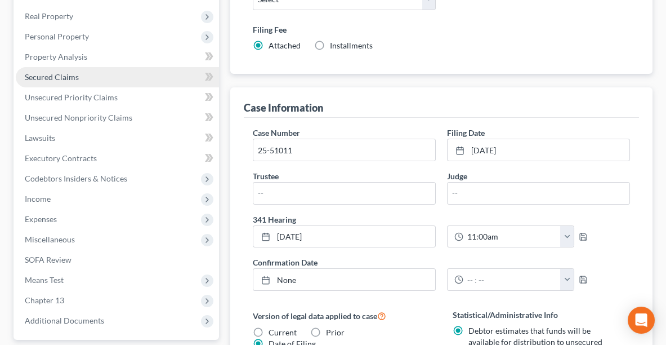
click at [46, 77] on span "Secured Claims" at bounding box center [52, 77] width 54 height 10
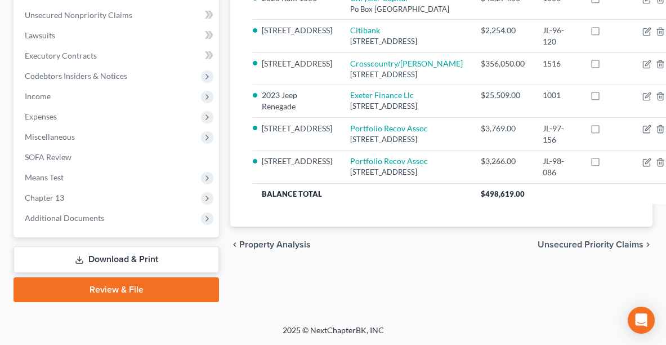
scroll to position [385, 0]
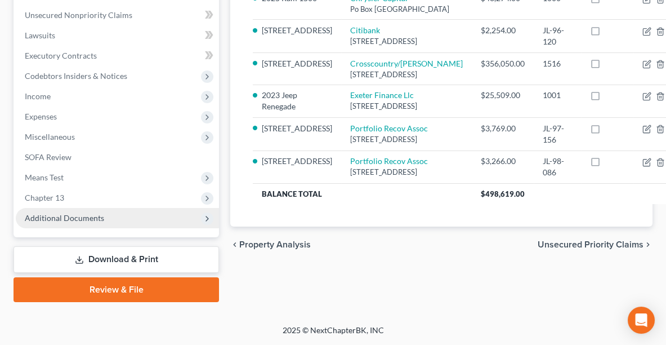
click at [77, 213] on span "Additional Documents" at bounding box center [64, 218] width 79 height 10
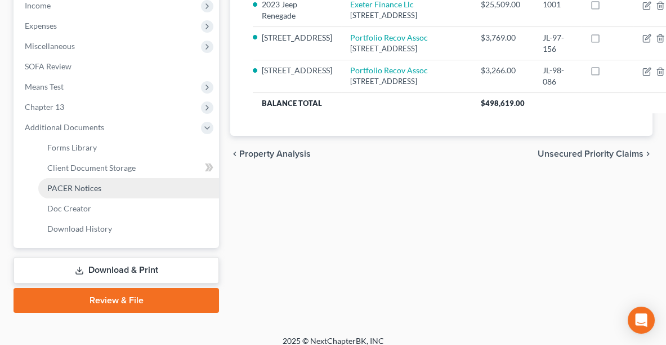
click at [61, 189] on span "PACER Notices" at bounding box center [74, 188] width 54 height 10
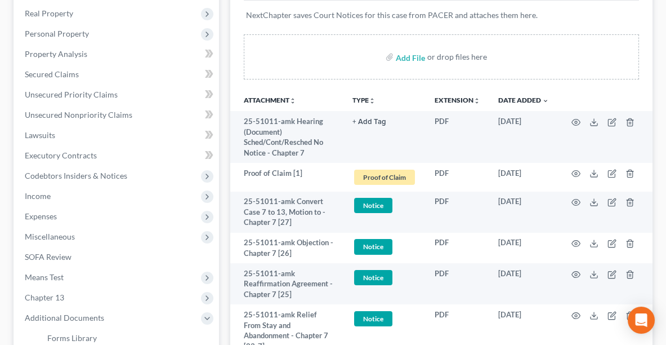
scroll to position [191, 0]
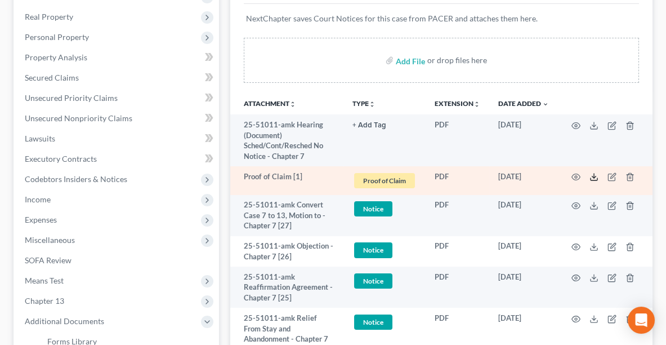
click at [591, 175] on icon at bounding box center [593, 176] width 9 height 9
click at [610, 172] on icon "button" at bounding box center [611, 176] width 9 height 9
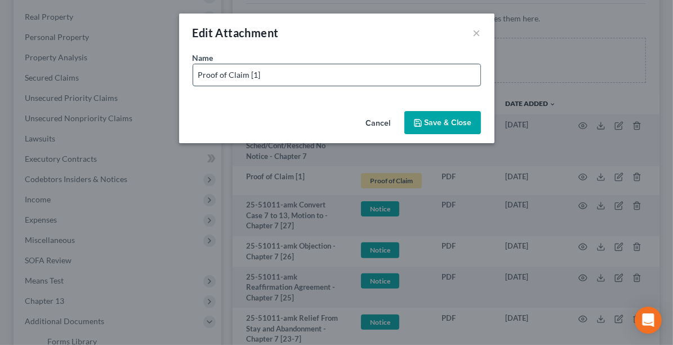
click at [340, 77] on input "Proof of Claim [1]" at bounding box center [336, 74] width 287 height 21
type input "Proof of Claim [1] LVNV"
click at [437, 125] on span "Save & Close" at bounding box center [447, 123] width 47 height 10
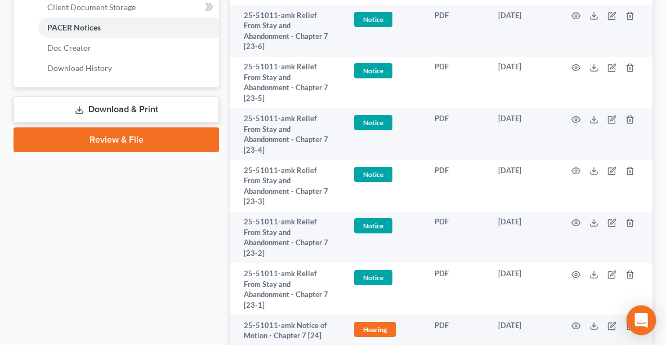
scroll to position [545, 0]
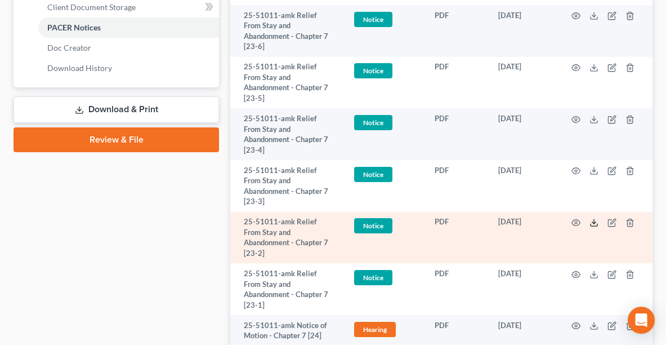
click at [592, 218] on icon at bounding box center [593, 222] width 9 height 9
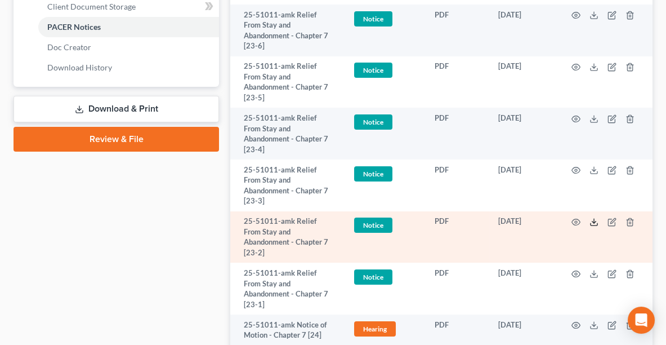
scroll to position [544, 0]
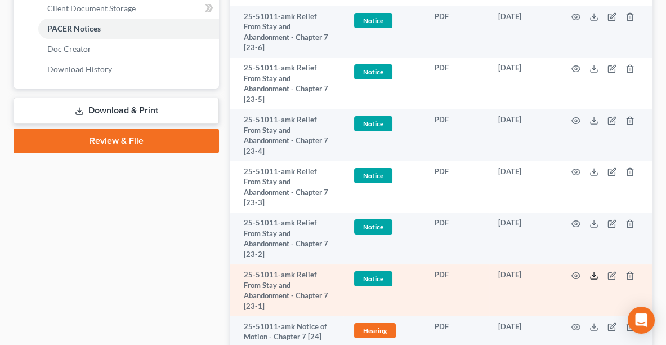
click at [594, 272] on line at bounding box center [594, 274] width 0 height 5
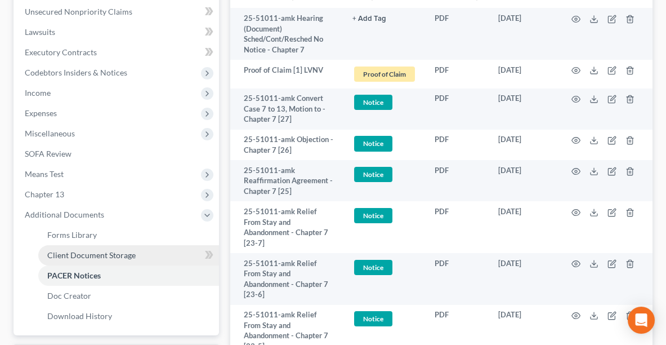
scroll to position [296, 0]
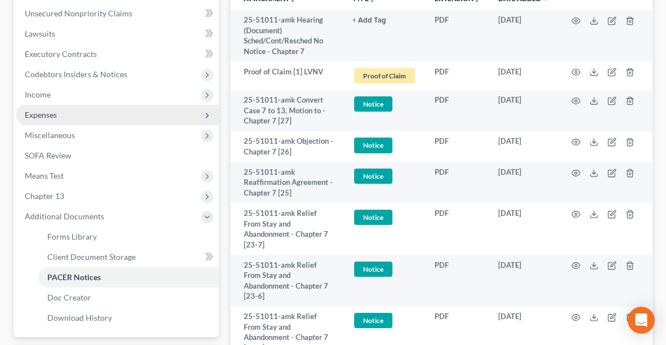
click at [55, 120] on span "Expenses" at bounding box center [117, 115] width 203 height 20
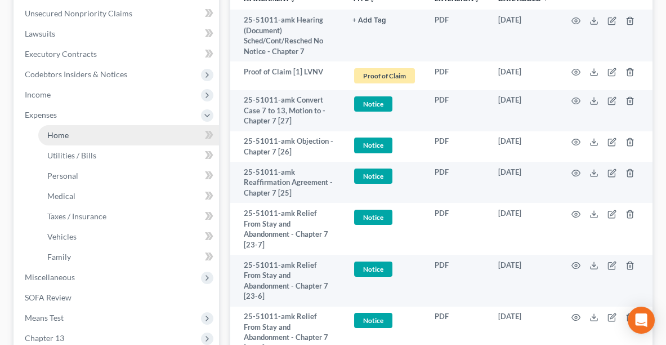
click at [58, 131] on span "Home" at bounding box center [57, 135] width 21 height 10
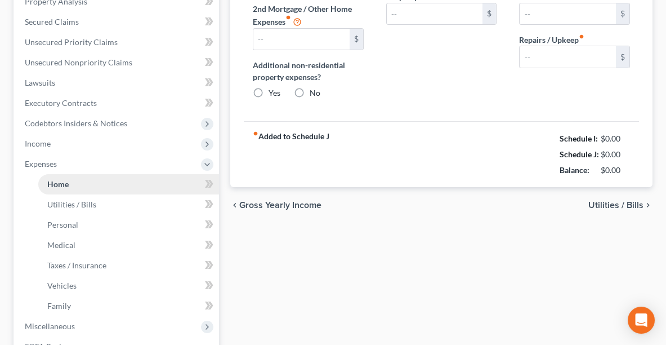
type input "3,581.37"
type input "0.00"
radio input "true"
type input "0.00"
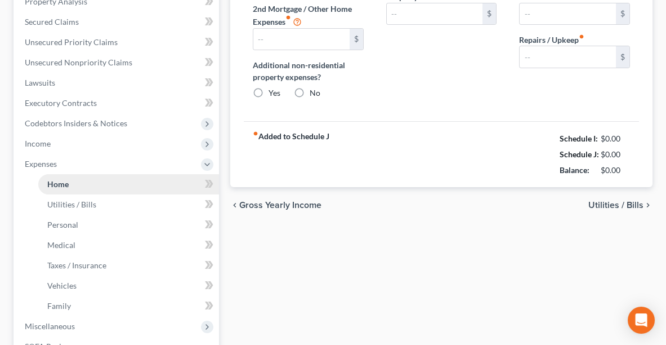
type input "25.00"
type input "0.00"
type input "75.00"
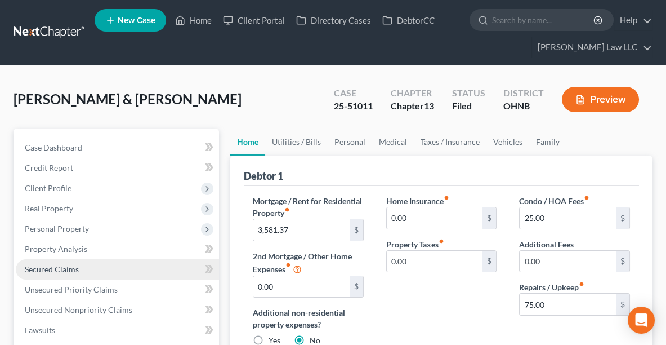
drag, startPoint x: 121, startPoint y: 271, endPoint x: 93, endPoint y: 270, distance: 27.6
click at [93, 270] on link "Secured Claims" at bounding box center [117, 269] width 203 height 20
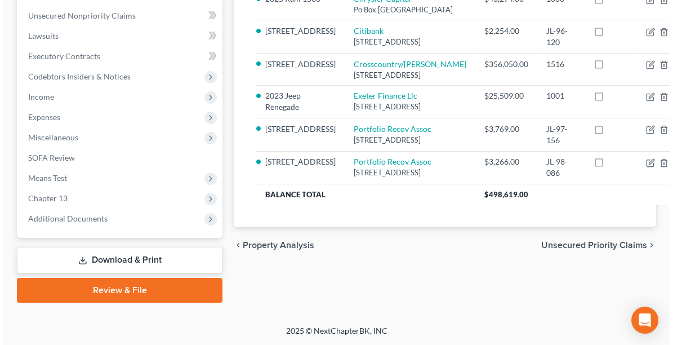
scroll to position [292, 0]
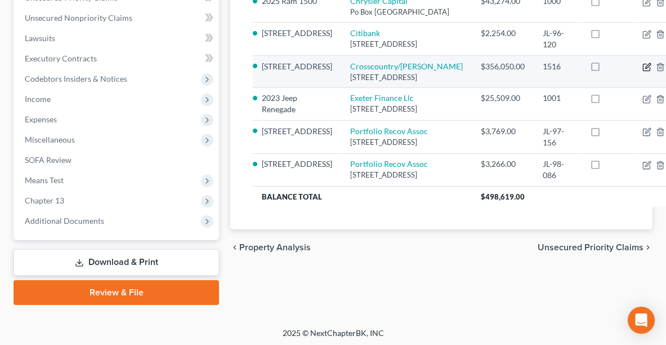
click at [642, 71] on icon "button" at bounding box center [646, 66] width 9 height 9
select select "36"
select select "15"
select select "2"
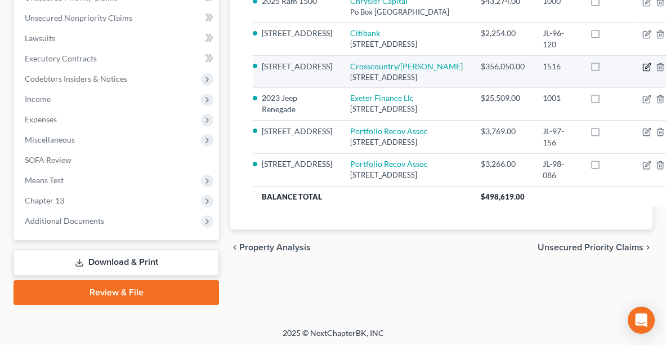
select select "0"
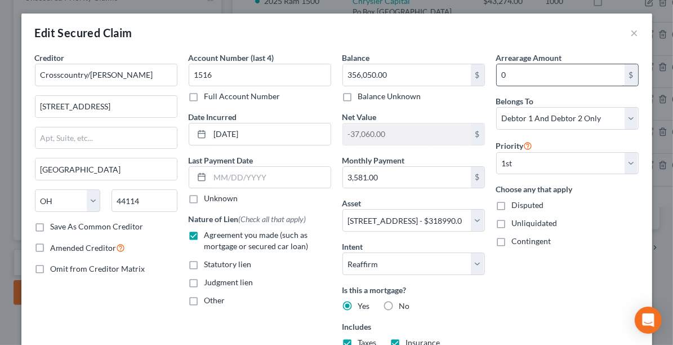
click at [510, 78] on input "0" at bounding box center [560, 74] width 128 height 21
type input "25,140.63"
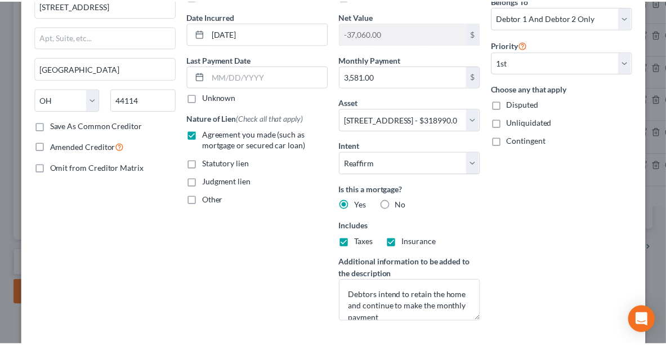
scroll to position [186, 0]
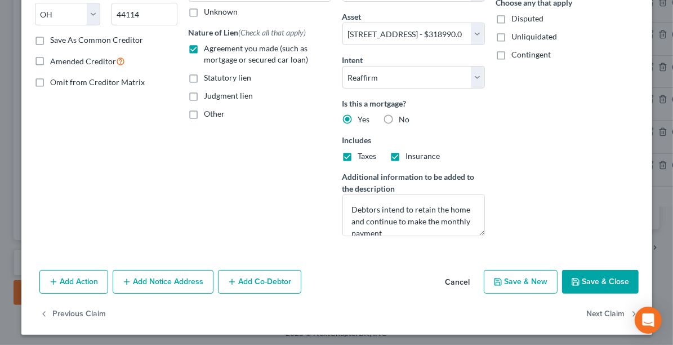
click at [593, 272] on button "Save & Close" at bounding box center [600, 282] width 77 height 24
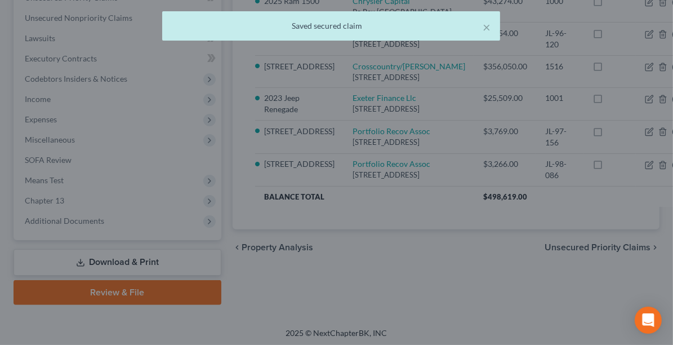
select select "15"
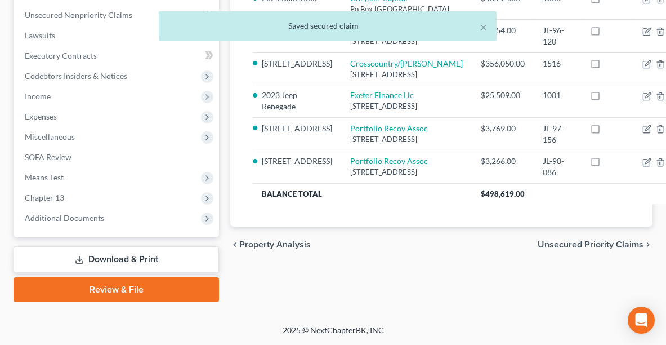
scroll to position [363, 0]
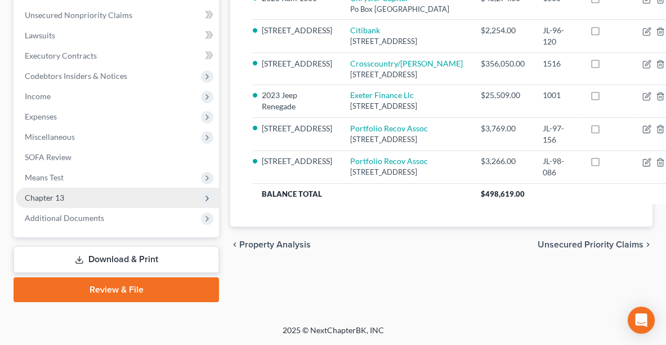
click at [86, 187] on span "Chapter 13" at bounding box center [117, 197] width 203 height 20
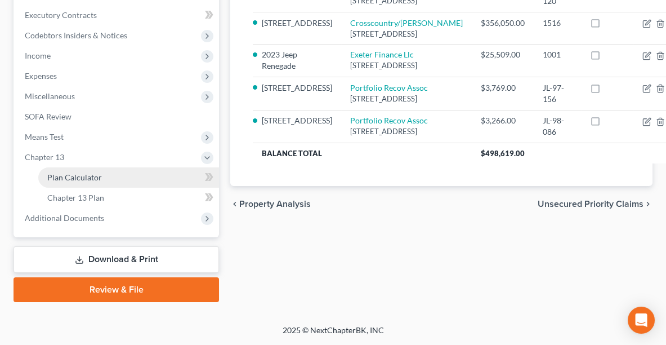
click at [86, 172] on span "Plan Calculator" at bounding box center [74, 177] width 55 height 10
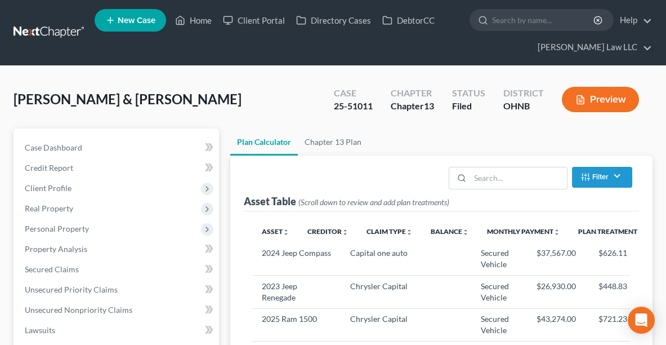
select select "59"
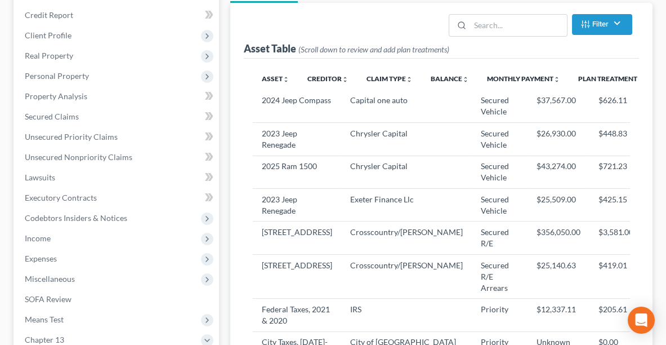
scroll to position [155, 0]
